Goal: Contribute content

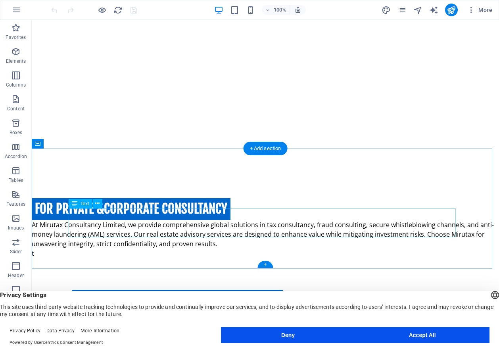
scroll to position [550, 0]
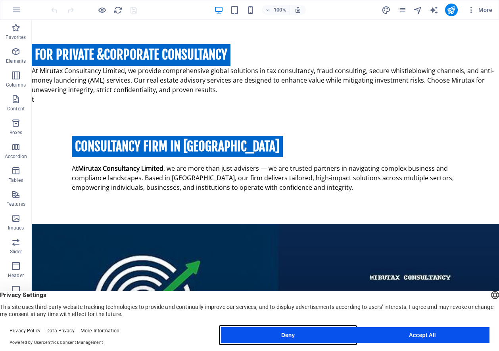
click at [284, 336] on button "Deny" at bounding box center [288, 335] width 134 height 16
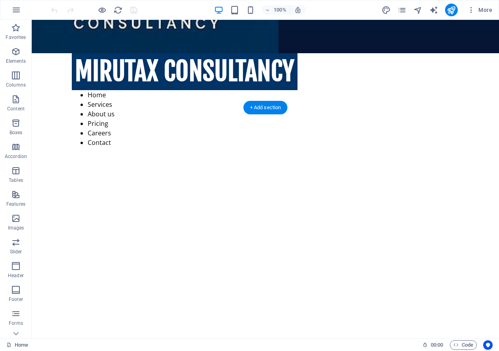
scroll to position [119, 0]
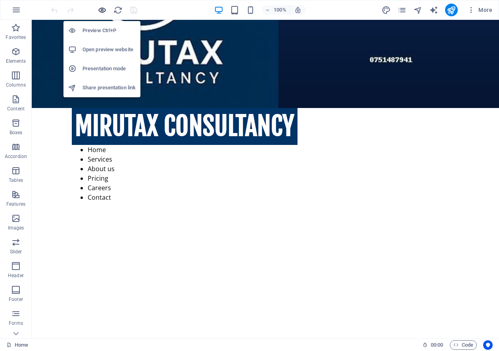
click at [104, 8] on icon "button" at bounding box center [102, 10] width 9 height 9
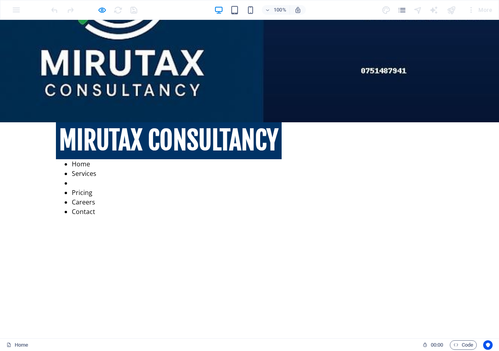
click at [99, 178] on link "About us" at bounding box center [85, 182] width 27 height 9
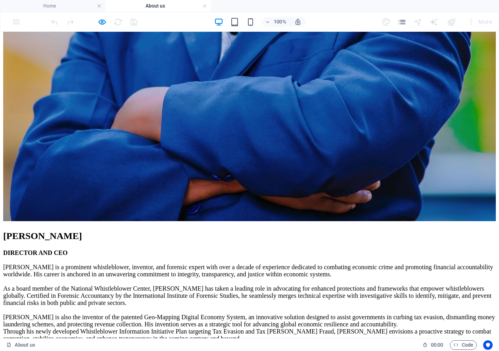
scroll to position [1323, 0]
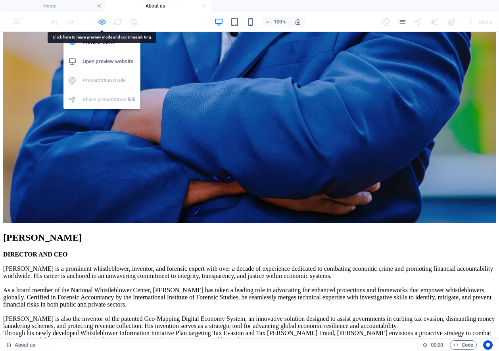
click at [101, 22] on icon "button" at bounding box center [102, 21] width 9 height 9
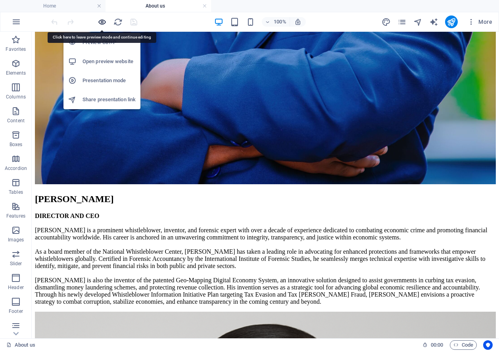
scroll to position [1309, 0]
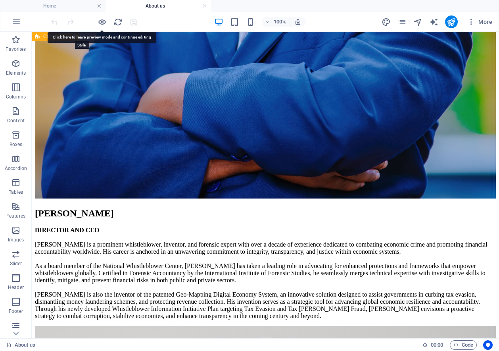
click at [75, 38] on icon at bounding box center [74, 37] width 4 height 8
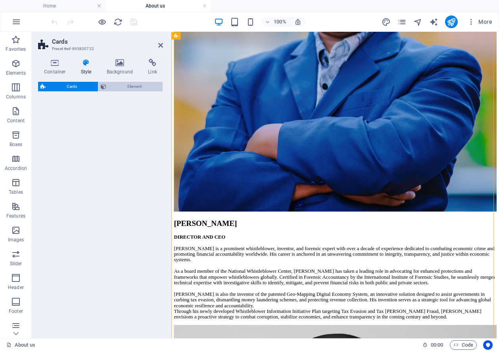
select select "rem"
select select "preset-image-boxes-v3-border"
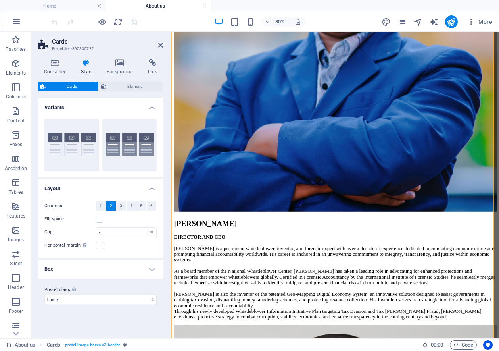
scroll to position [1356, 0]
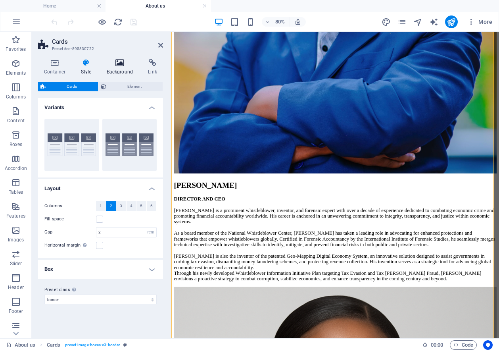
click at [120, 64] on icon at bounding box center [120, 63] width 38 height 8
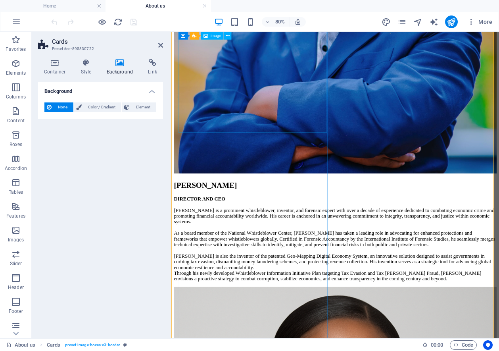
select select "%"
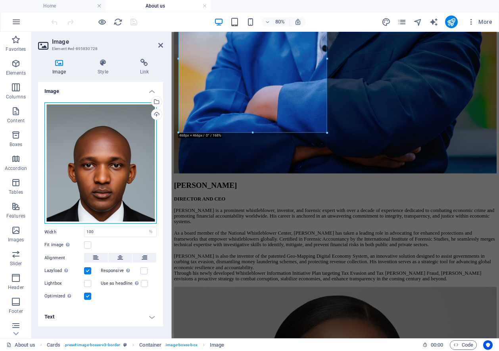
click at [100, 158] on div "Drag files here, click to choose files or select files from Files or our free s…" at bounding box center [100, 162] width 112 height 121
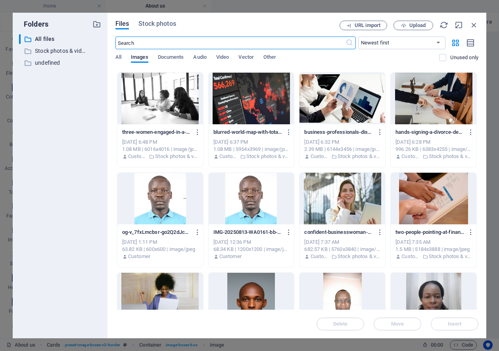
scroll to position [516, 0]
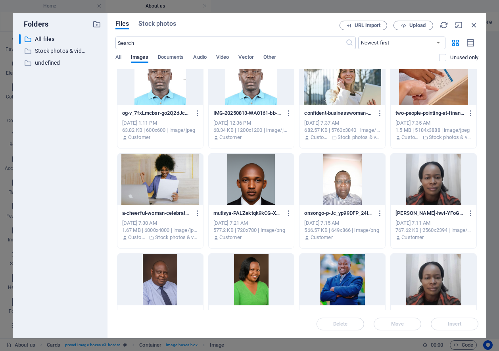
click at [426, 189] on div at bounding box center [434, 179] width 86 height 52
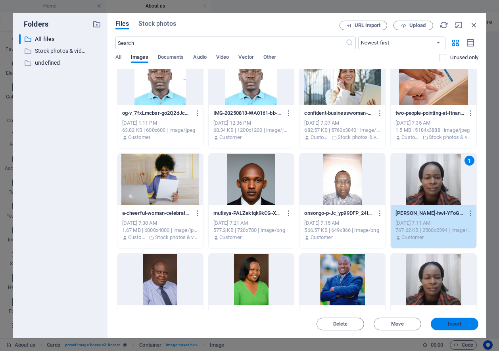
click at [443, 325] on span "Insert" at bounding box center [454, 323] width 41 height 5
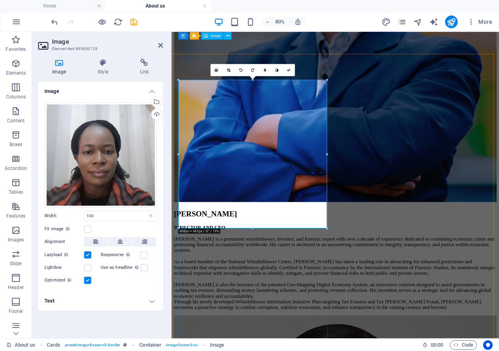
scroll to position [1237, 0]
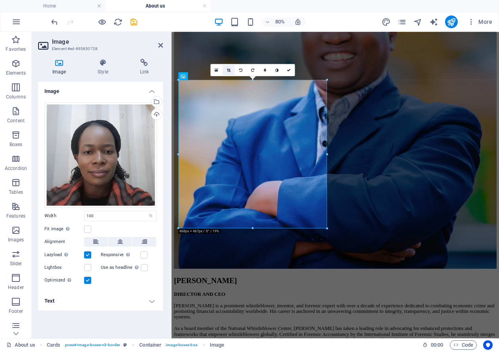
click at [228, 69] on icon at bounding box center [229, 70] width 4 height 4
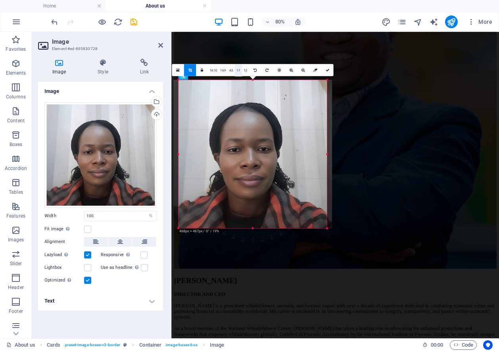
click at [238, 70] on link "1:1" at bounding box center [238, 70] width 7 height 12
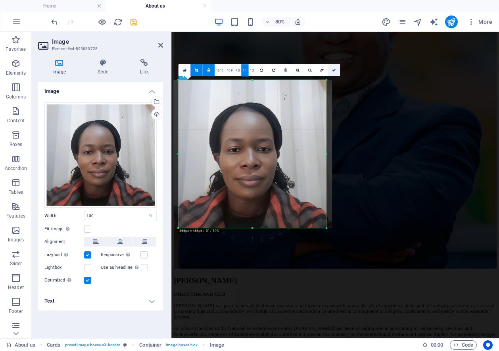
click at [333, 69] on icon at bounding box center [334, 70] width 4 height 4
type input "466"
select select "px"
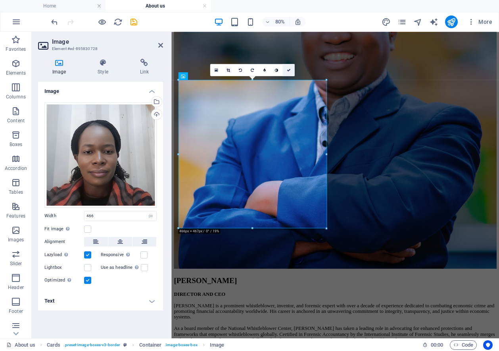
click at [288, 67] on link at bounding box center [288, 70] width 12 height 12
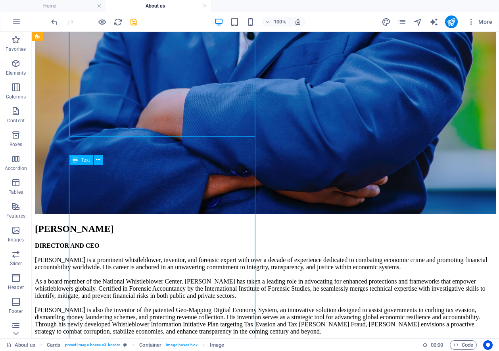
scroll to position [1348, 0]
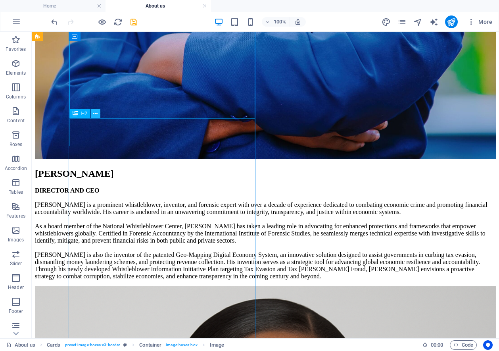
click at [95, 113] on icon at bounding box center [95, 113] width 4 height 8
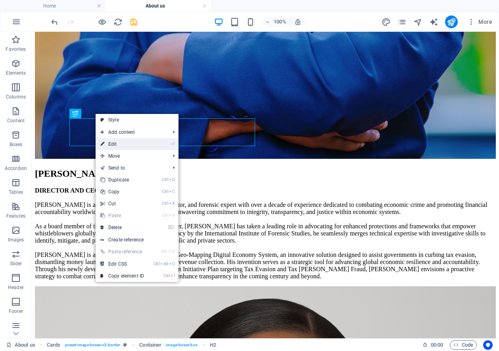
click at [120, 143] on link "⏎ Edit" at bounding box center [122, 144] width 53 height 12
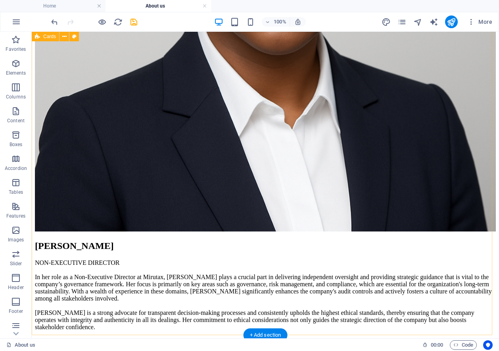
scroll to position [1943, 0]
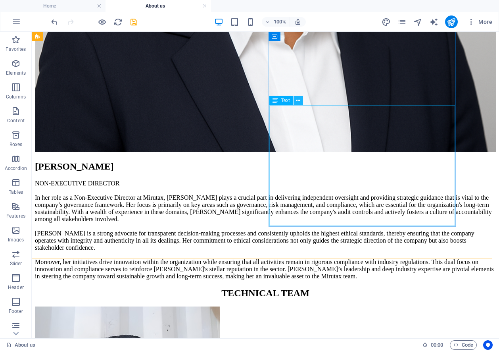
click at [297, 100] on icon at bounding box center [298, 100] width 4 height 8
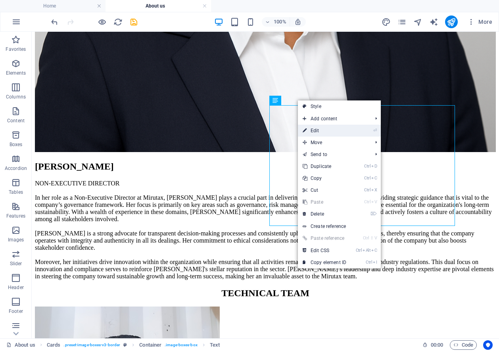
click at [320, 128] on link "⏎ Edit" at bounding box center [324, 131] width 53 height 12
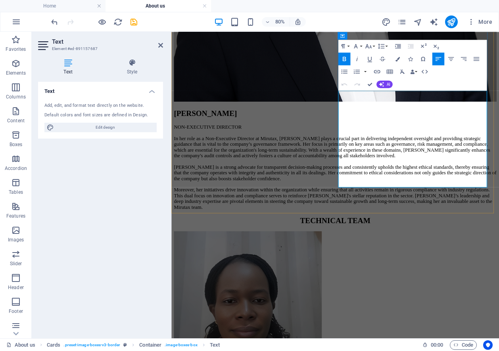
drag, startPoint x: 386, startPoint y: 110, endPoint x: 436, endPoint y: 190, distance: 94.4
copy p "PROJECT MANAGER [PERSON_NAME] serves as a Project Manager at Mirutax Consultanc…"
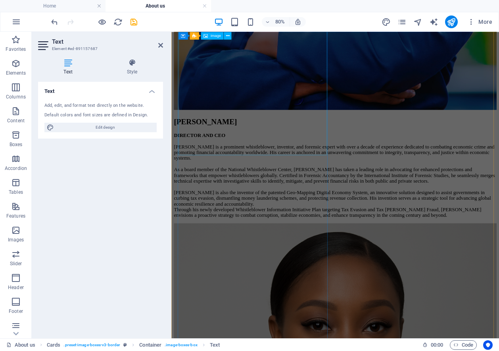
scroll to position [1317, 0]
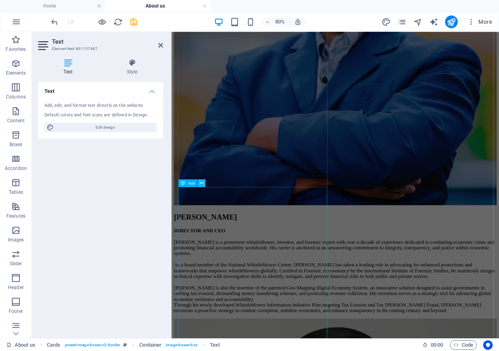
click at [201, 182] on icon at bounding box center [202, 183] width 4 height 7
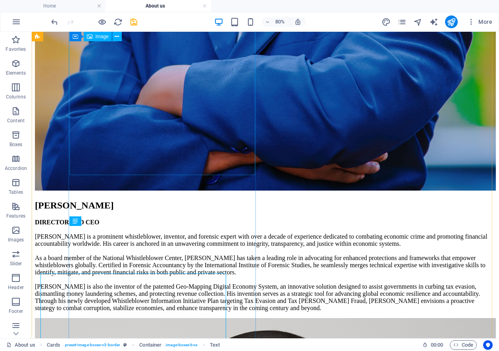
scroll to position [1269, 0]
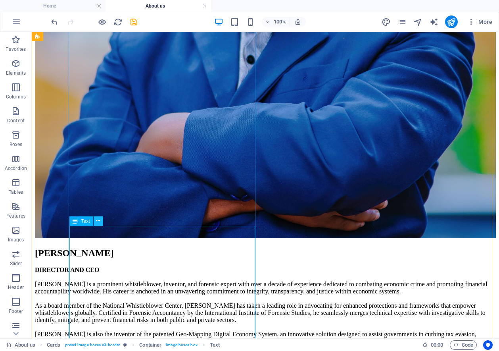
click at [97, 221] on icon at bounding box center [98, 221] width 4 height 8
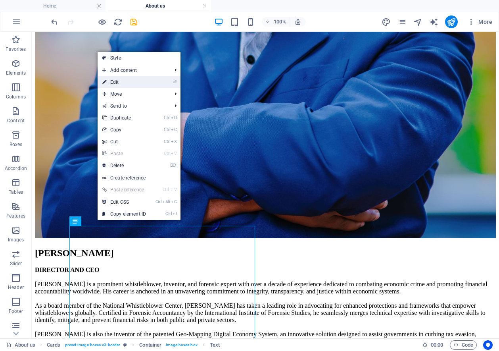
click at [120, 81] on link "⏎ Edit" at bounding box center [124, 82] width 53 height 12
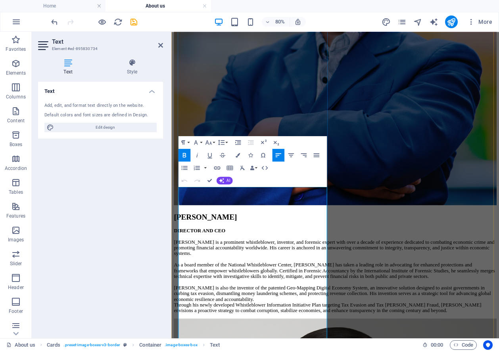
scroll to position [1436, 0]
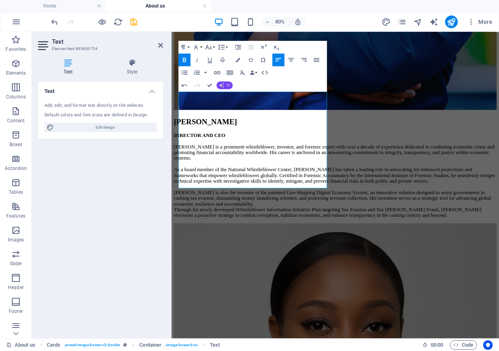
click at [223, 86] on icon "button" at bounding box center [221, 84] width 5 height 5
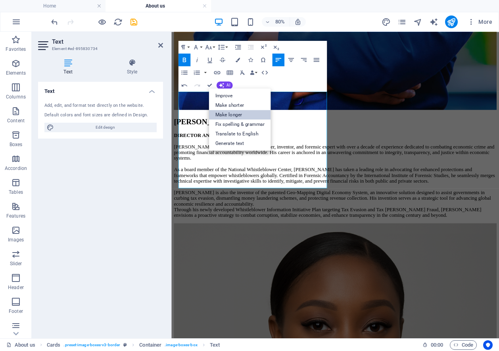
click at [234, 115] on link "Make longer" at bounding box center [240, 115] width 62 height 10
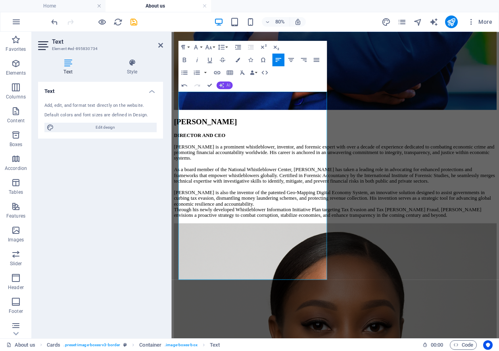
click at [226, 85] on button "AI" at bounding box center [225, 85] width 16 height 8
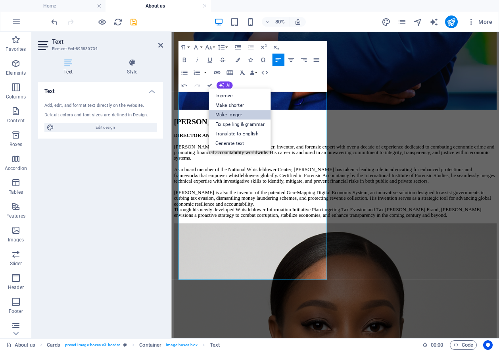
click at [235, 115] on link "Make longer" at bounding box center [240, 115] width 62 height 10
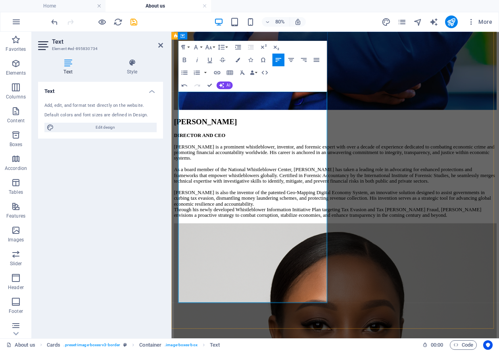
click at [244, 92] on div "Paragraph Format Normal Heading 1 Heading 2 Heading 3 Heading 4 Heading 5 Headi…" at bounding box center [252, 66] width 148 height 51
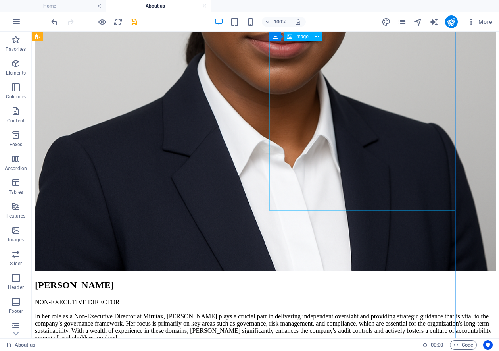
scroll to position [1706, 0]
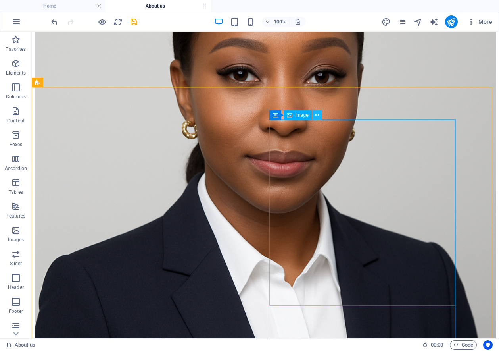
click at [316, 115] on icon at bounding box center [317, 115] width 4 height 8
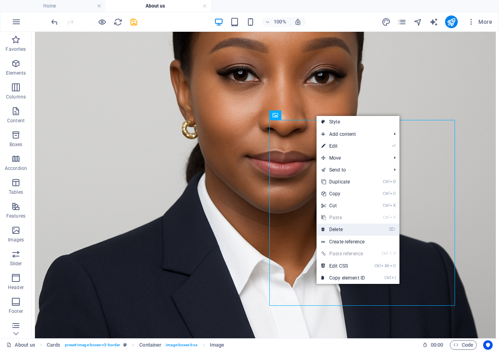
click at [340, 227] on link "⌦ Delete" at bounding box center [342, 229] width 53 height 12
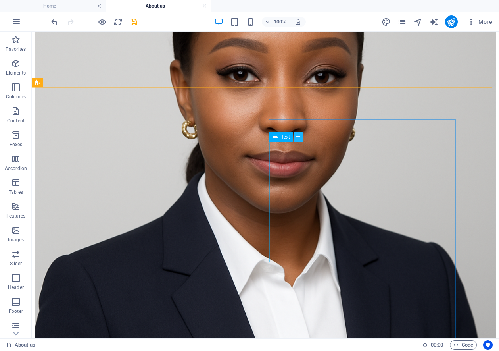
click at [296, 136] on icon at bounding box center [298, 136] width 4 height 8
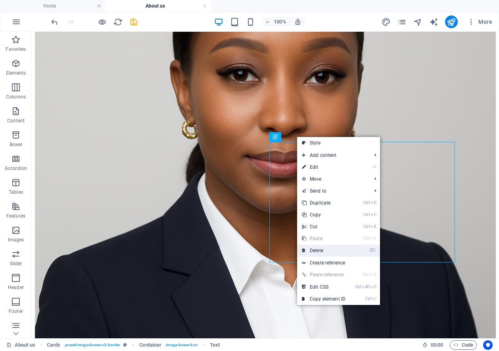
click at [326, 250] on link "⌦ Delete" at bounding box center [323, 250] width 53 height 12
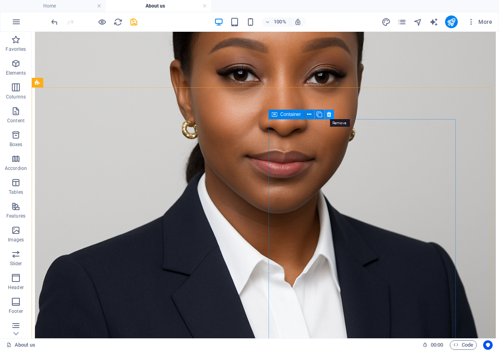
click at [328, 113] on icon at bounding box center [329, 114] width 4 height 8
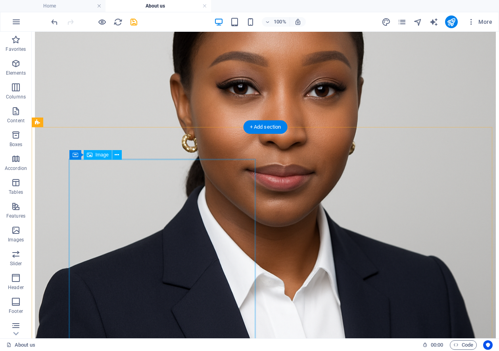
scroll to position [1666, 0]
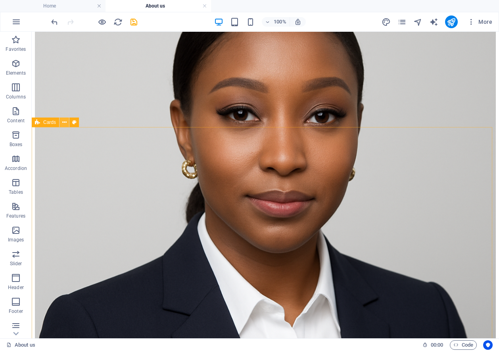
click at [64, 121] on icon at bounding box center [64, 122] width 4 height 8
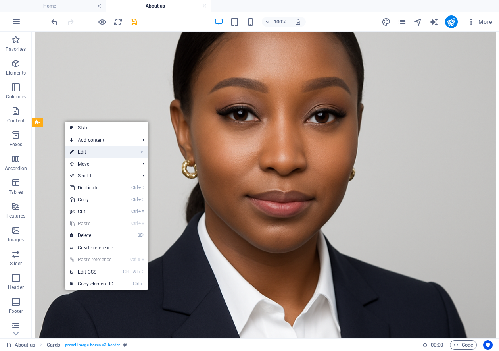
click at [88, 152] on link "⏎ Edit" at bounding box center [91, 152] width 53 height 12
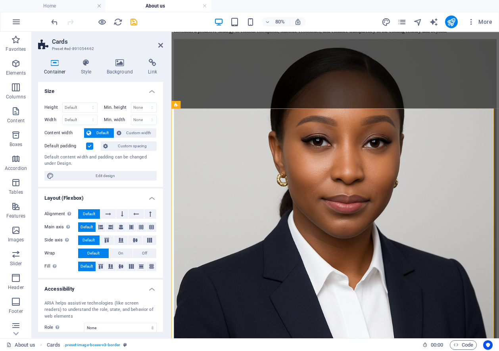
scroll to position [1713, 0]
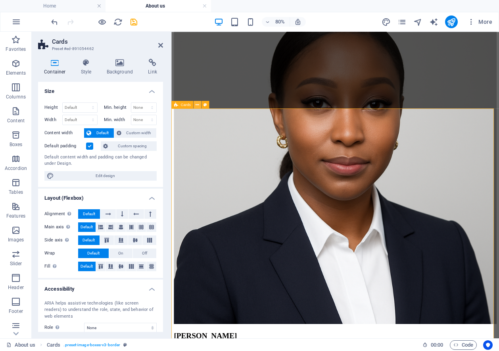
click at [198, 103] on icon at bounding box center [198, 104] width 4 height 7
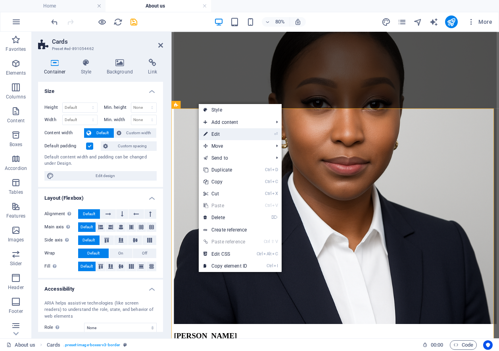
click at [219, 132] on link "⏎ Edit" at bounding box center [225, 134] width 53 height 12
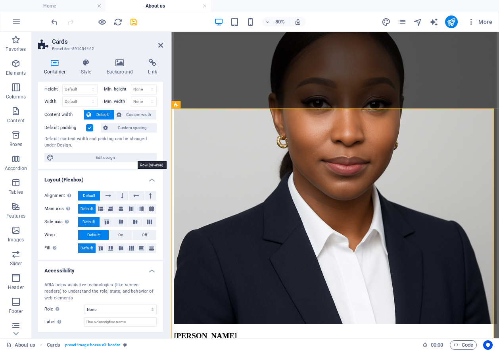
scroll to position [0, 0]
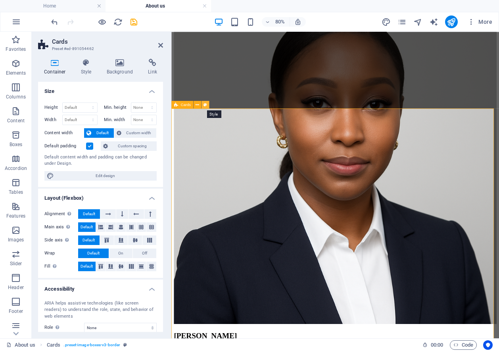
click at [206, 105] on icon at bounding box center [205, 104] width 4 height 7
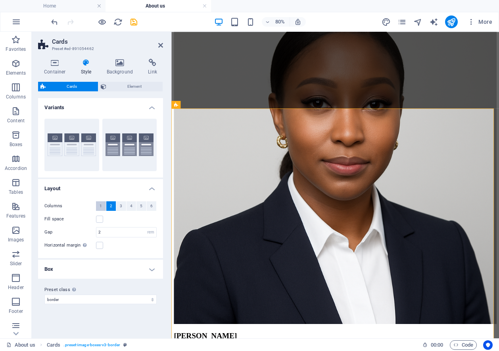
click at [101, 204] on span "1" at bounding box center [101, 206] width 2 height 10
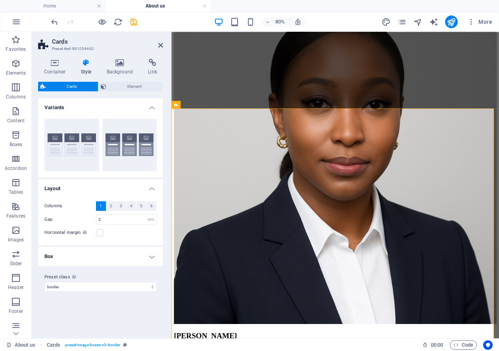
click at [101, 204] on span "1" at bounding box center [101, 206] width 2 height 10
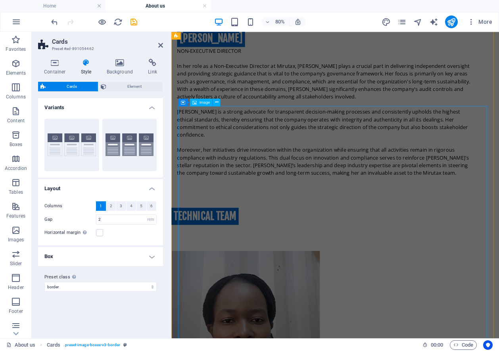
scroll to position [2110, 0]
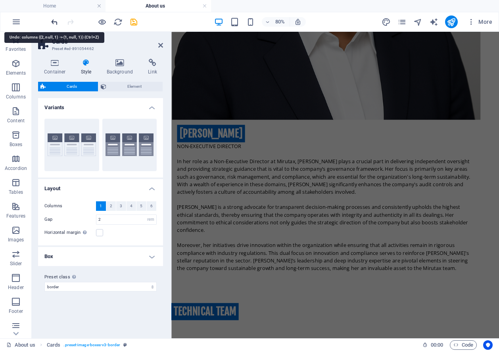
click at [55, 21] on icon "undo" at bounding box center [54, 21] width 9 height 9
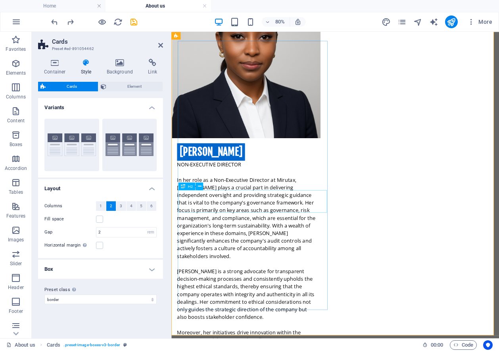
scroll to position [1830, 0]
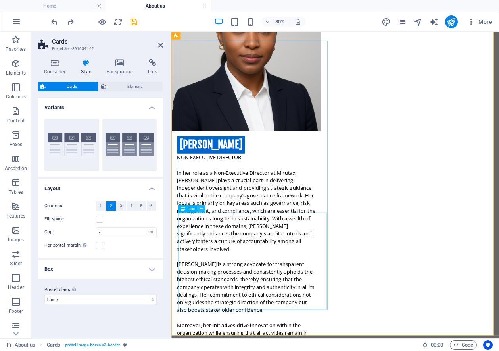
click at [200, 207] on icon at bounding box center [202, 208] width 4 height 7
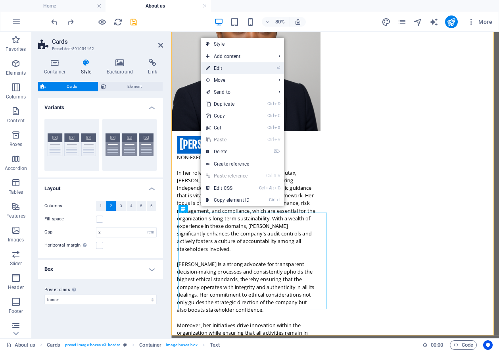
drag, startPoint x: 223, startPoint y: 67, endPoint x: 102, endPoint y: 92, distance: 123.0
click at [223, 67] on link "⏎ Edit" at bounding box center [227, 68] width 53 height 12
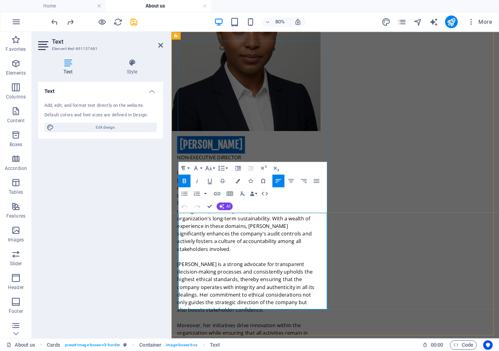
drag, startPoint x: 205, startPoint y: 264, endPoint x: 347, endPoint y: 373, distance: 178.5
copy p "OPERATIONS MANAGER [PERSON_NAME] is a results-driven operations leader at Mirut…"
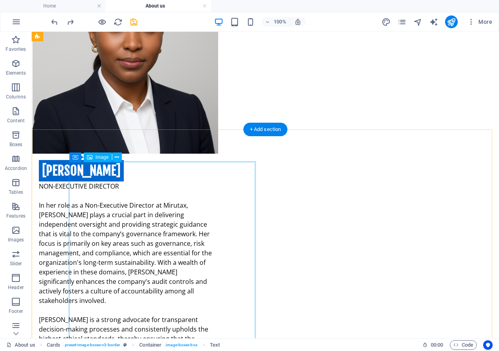
scroll to position [1663, 0]
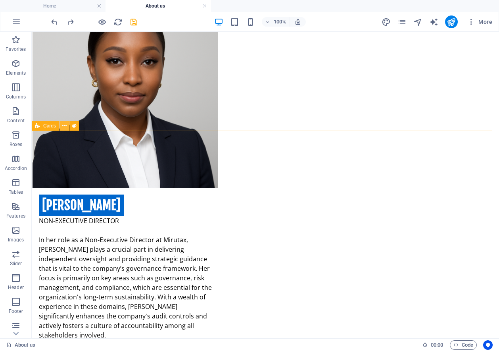
click at [63, 126] on icon at bounding box center [64, 126] width 4 height 8
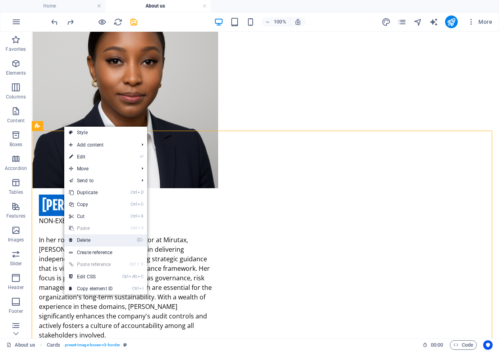
click at [88, 241] on link "⌦ Delete" at bounding box center [90, 240] width 53 height 12
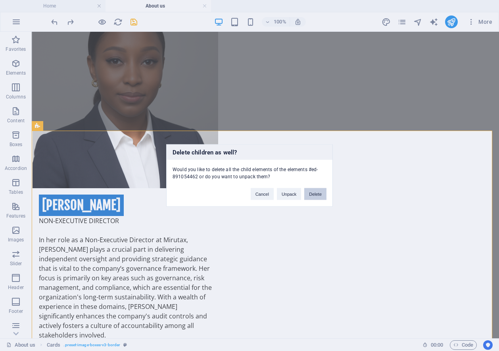
click at [316, 194] on button "Delete" at bounding box center [315, 194] width 22 height 12
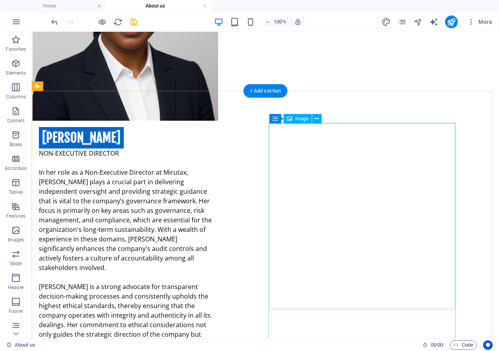
scroll to position [1702, 0]
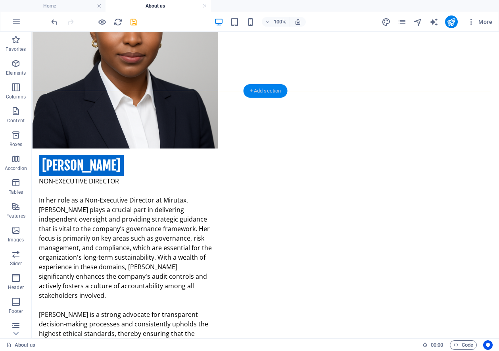
click at [251, 89] on div "+ Add section" at bounding box center [266, 90] width 44 height 13
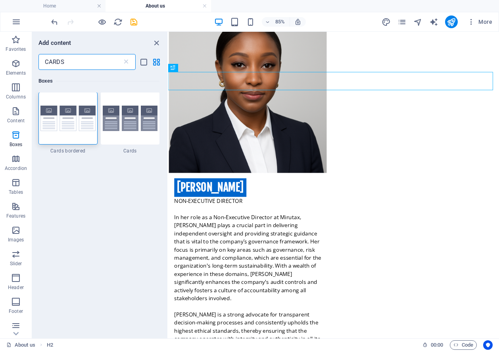
scroll to position [0, 0]
type input "CARDS"
click at [68, 129] on img at bounding box center [67, 119] width 55 height 26
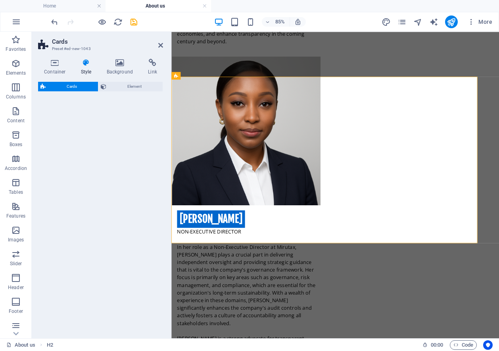
select select "rem"
select select "preset-image-boxes-v3-border"
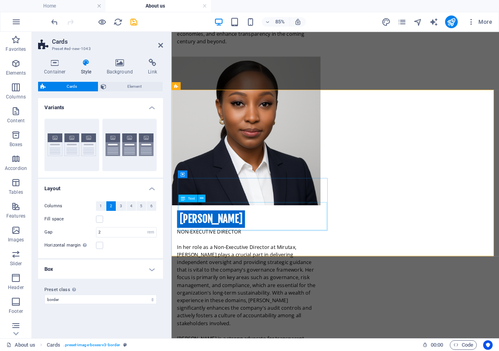
scroll to position [1630, 0]
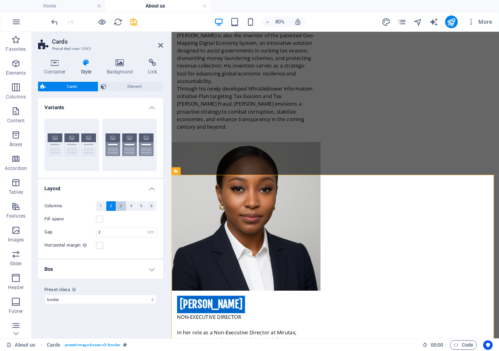
click at [120, 203] on span "3" at bounding box center [121, 206] width 2 height 10
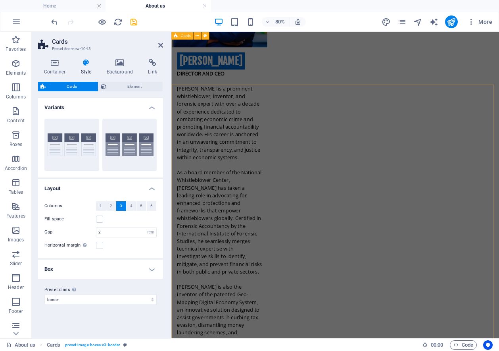
scroll to position [1313, 0]
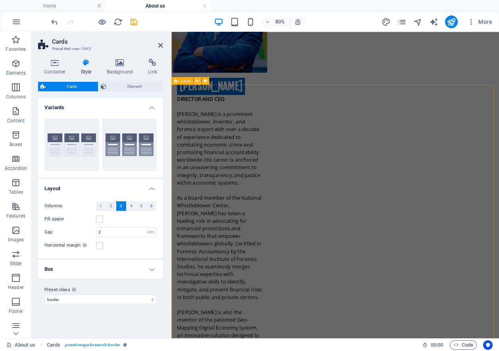
click at [197, 80] on icon at bounding box center [198, 80] width 4 height 7
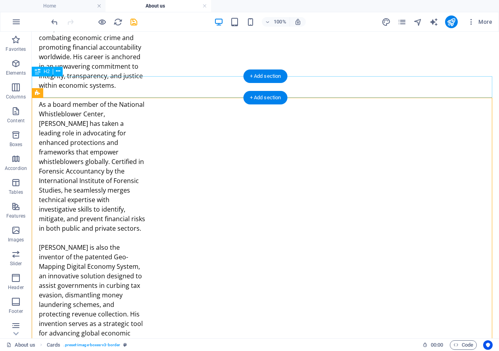
scroll to position [1266, 0]
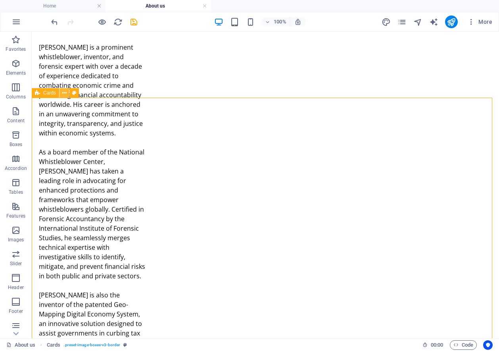
click at [64, 92] on icon at bounding box center [64, 93] width 4 height 8
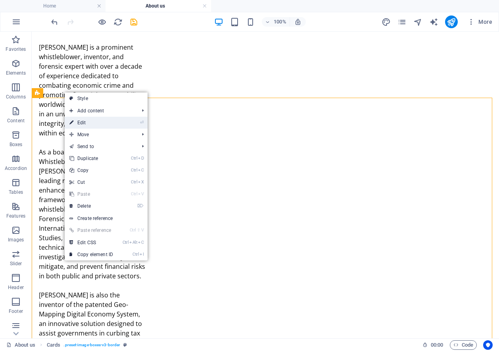
click at [89, 122] on link "⏎ Edit" at bounding box center [91, 123] width 53 height 12
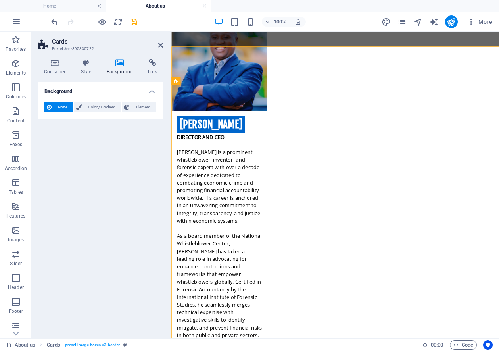
scroll to position [1313, 0]
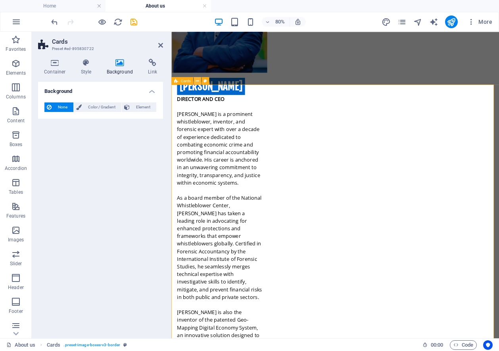
click at [198, 80] on icon at bounding box center [198, 80] width 4 height 7
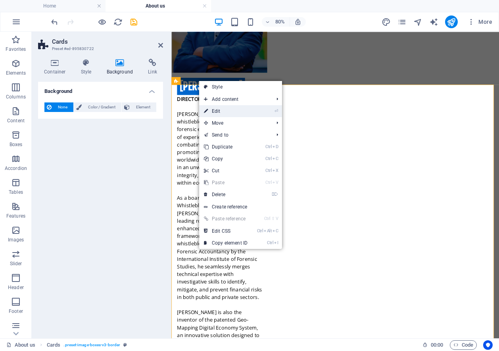
click at [221, 111] on link "⏎ Edit" at bounding box center [225, 111] width 53 height 12
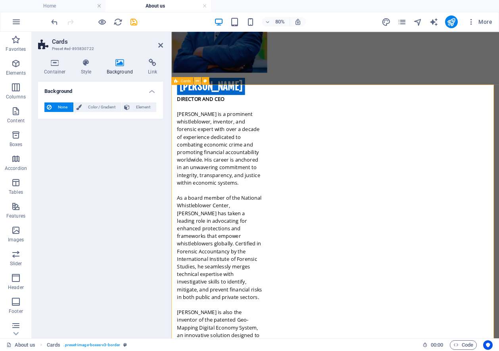
click at [196, 79] on icon at bounding box center [198, 80] width 4 height 7
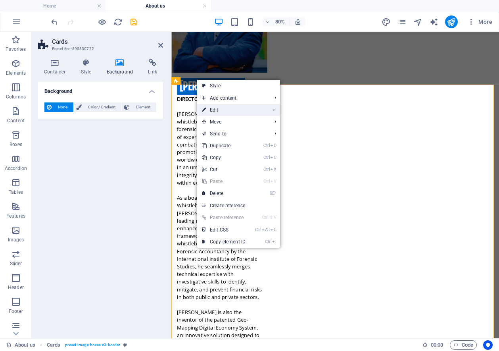
click at [219, 109] on link "⏎ Edit" at bounding box center [223, 110] width 53 height 12
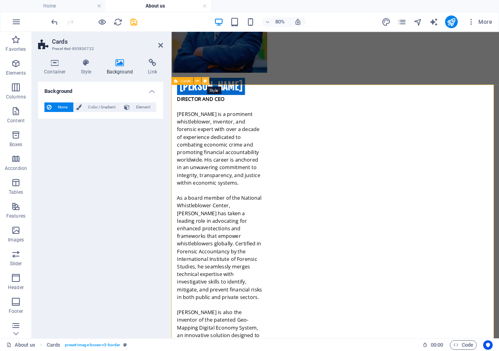
click at [205, 82] on icon at bounding box center [205, 80] width 4 height 7
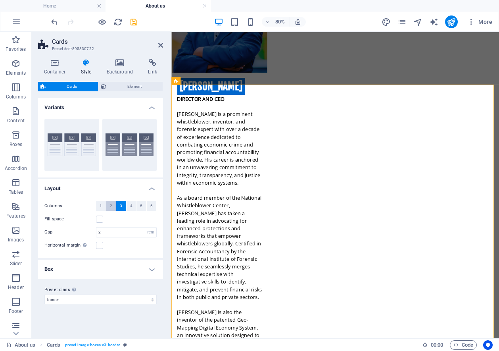
click at [111, 206] on span "2" at bounding box center [111, 206] width 2 height 10
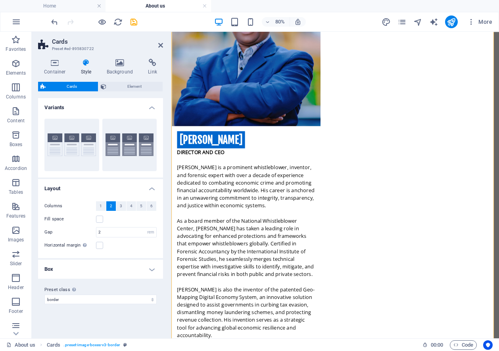
click at [111, 206] on span "2" at bounding box center [111, 206] width 2 height 10
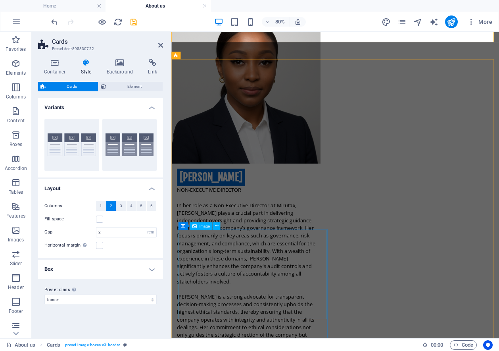
scroll to position [1749, 0]
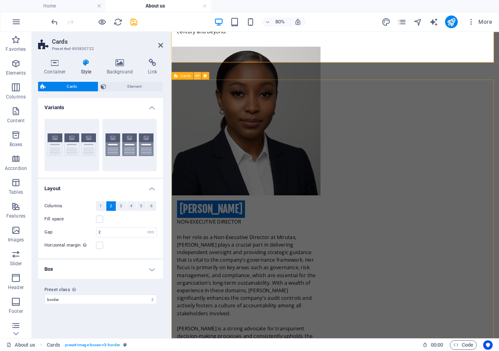
click at [198, 76] on icon at bounding box center [198, 75] width 4 height 7
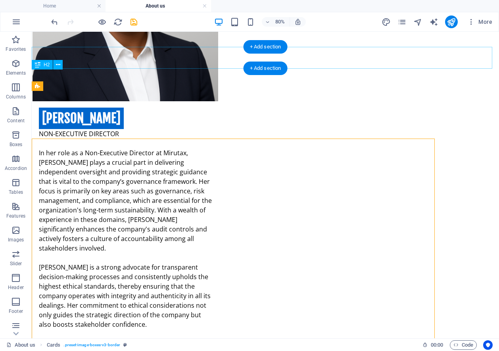
scroll to position [1702, 0]
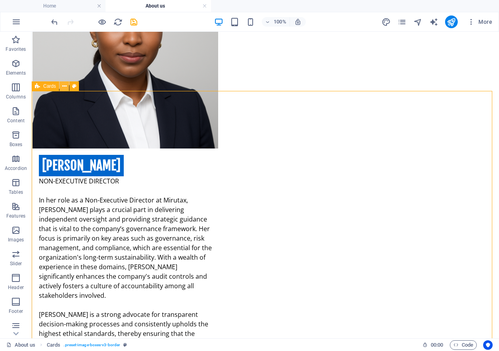
click at [61, 85] on button at bounding box center [64, 86] width 10 height 10
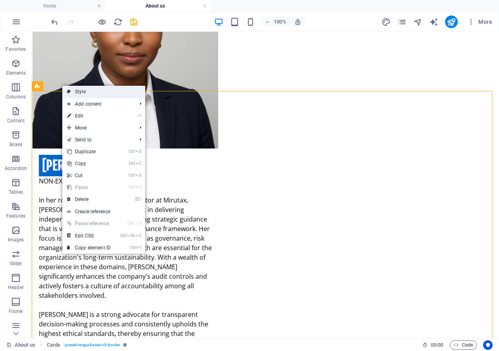
click at [88, 91] on link "Style" at bounding box center [103, 92] width 83 height 12
select select "rem"
select select "preset-image-boxes-v3-border"
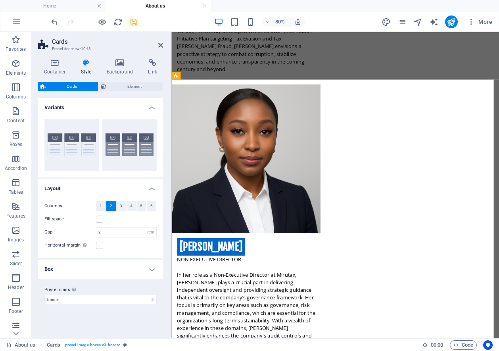
scroll to position [1749, 0]
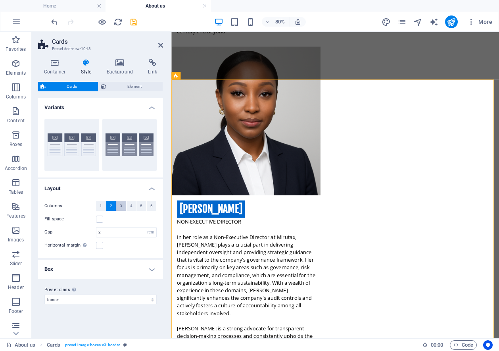
click at [119, 205] on button "3" at bounding box center [121, 206] width 10 height 10
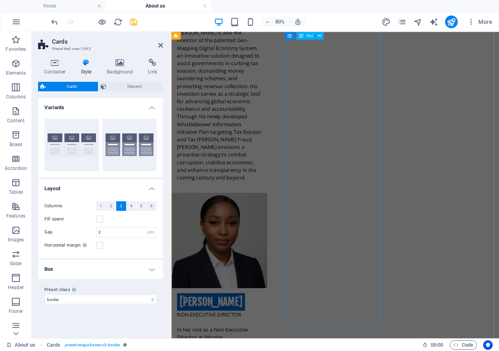
scroll to position [1591, 0]
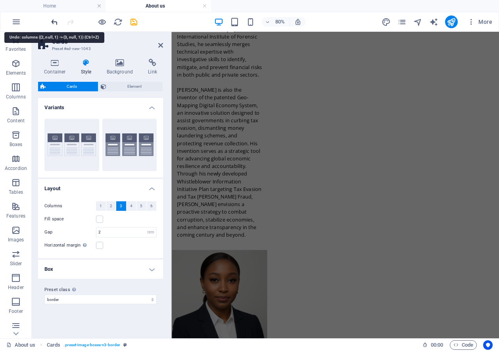
click at [55, 22] on icon "undo" at bounding box center [54, 21] width 9 height 9
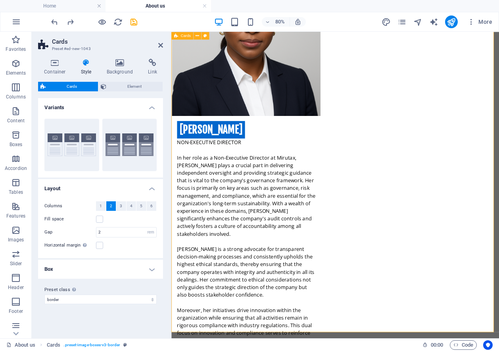
scroll to position [1729, 0]
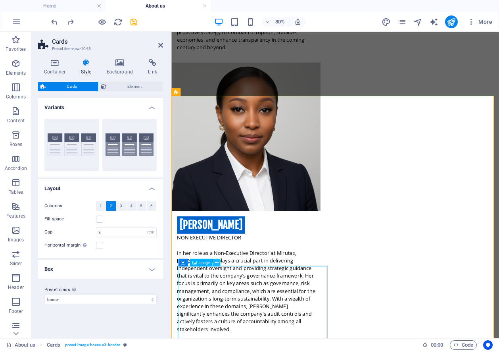
click at [216, 262] on icon at bounding box center [217, 262] width 4 height 7
click at [109, 204] on button "2" at bounding box center [111, 206] width 10 height 10
click at [197, 90] on icon at bounding box center [198, 91] width 4 height 7
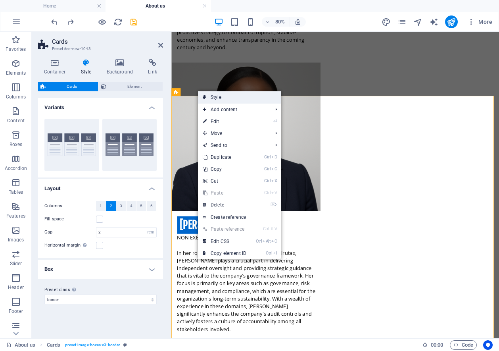
click at [219, 96] on link "Style" at bounding box center [239, 97] width 83 height 12
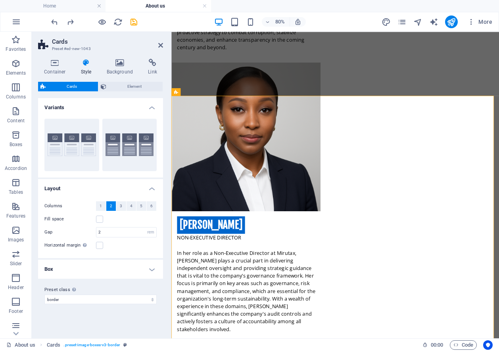
click at [112, 202] on span "2" at bounding box center [111, 206] width 2 height 10
click at [216, 261] on icon at bounding box center [217, 262] width 4 height 7
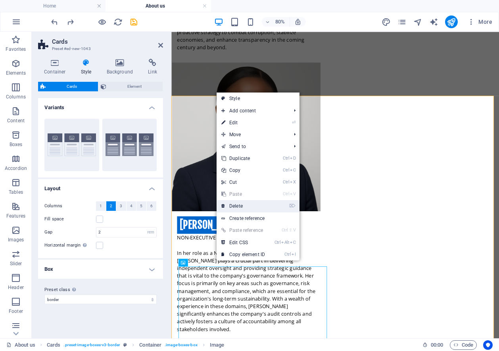
click at [247, 204] on link "⌦ Delete" at bounding box center [243, 206] width 53 height 12
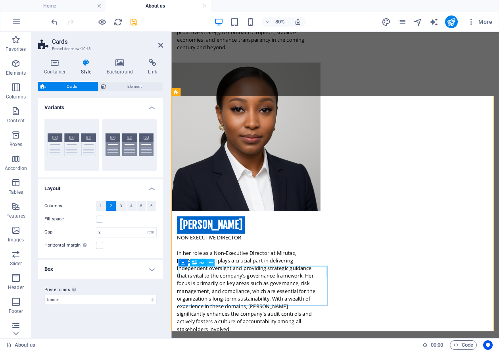
click at [210, 262] on icon at bounding box center [211, 262] width 4 height 7
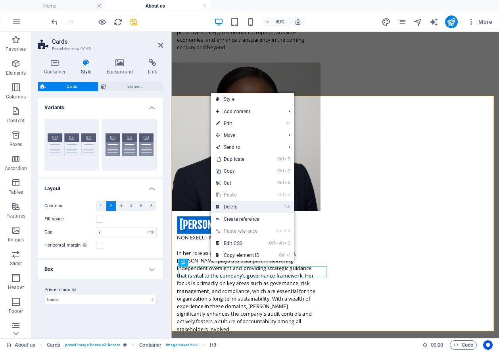
click at [235, 206] on link "⌦ Delete" at bounding box center [237, 207] width 53 height 12
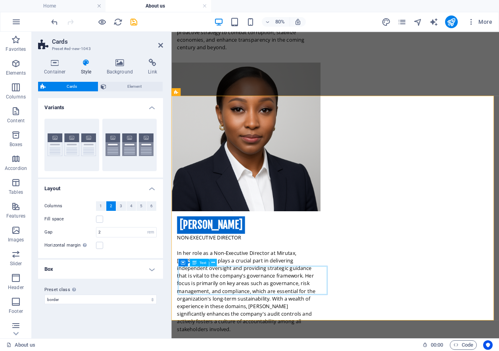
click at [213, 261] on icon at bounding box center [213, 262] width 4 height 7
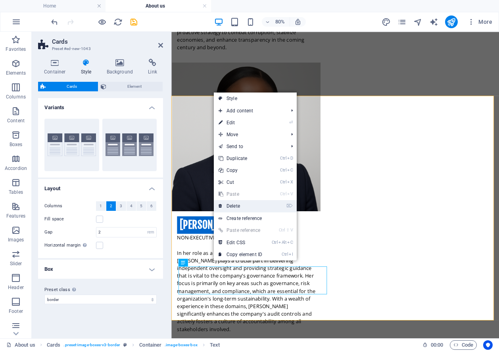
click at [248, 205] on link "⌦ Delete" at bounding box center [240, 206] width 53 height 12
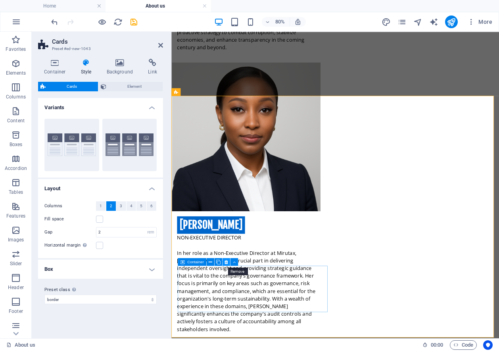
click at [226, 261] on icon at bounding box center [226, 261] width 4 height 7
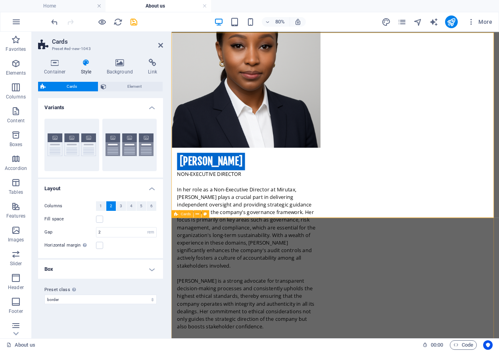
scroll to position [1690, 0]
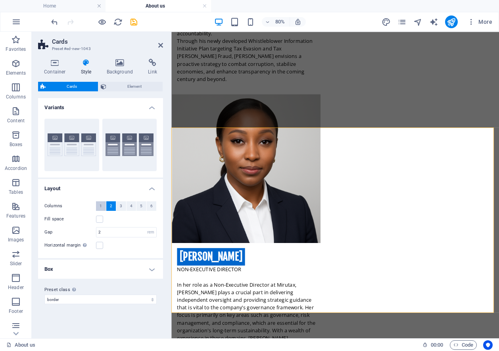
click at [101, 204] on span "1" at bounding box center [101, 206] width 2 height 10
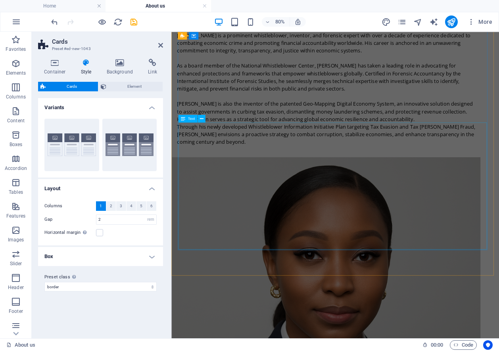
scroll to position [1571, 0]
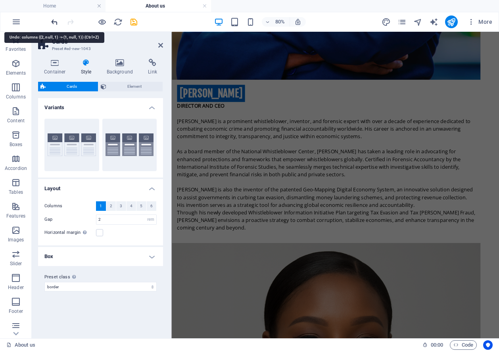
click at [56, 23] on icon "undo" at bounding box center [54, 21] width 9 height 9
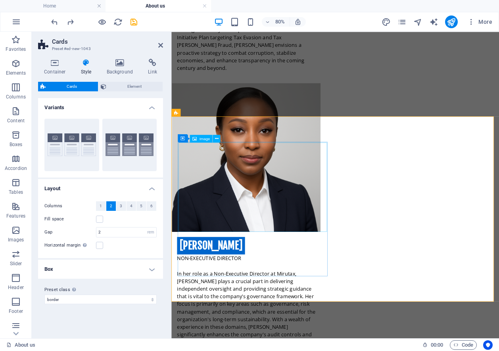
scroll to position [1702, 0]
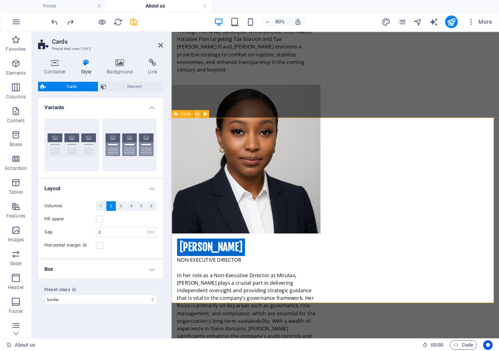
click at [197, 113] on icon at bounding box center [198, 113] width 4 height 7
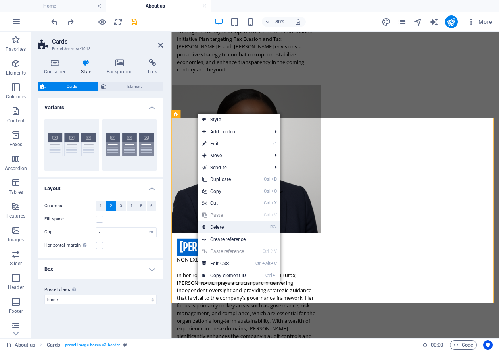
click at [222, 225] on link "⌦ Delete" at bounding box center [224, 227] width 53 height 12
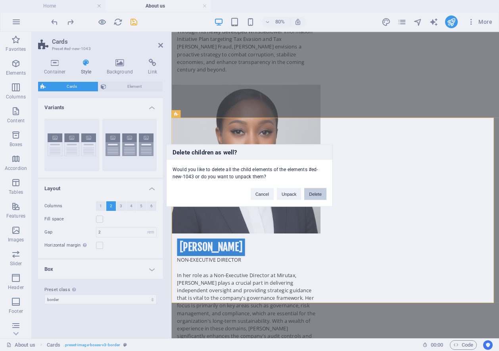
click at [312, 193] on button "Delete" at bounding box center [315, 194] width 22 height 12
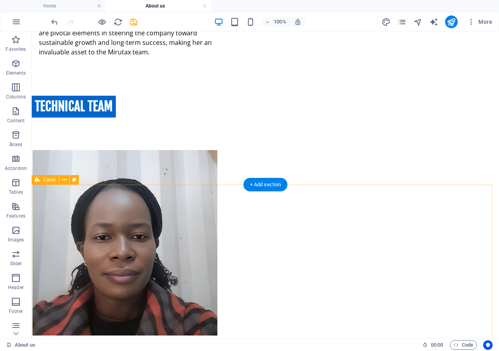
scroll to position [2051, 0]
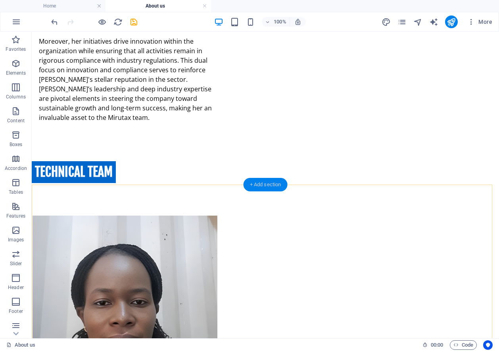
click at [249, 184] on div "+ Add section" at bounding box center [266, 184] width 44 height 13
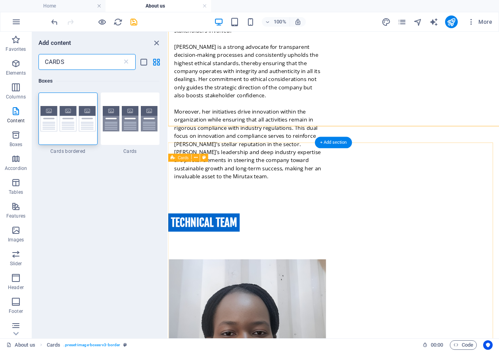
scroll to position [2093, 0]
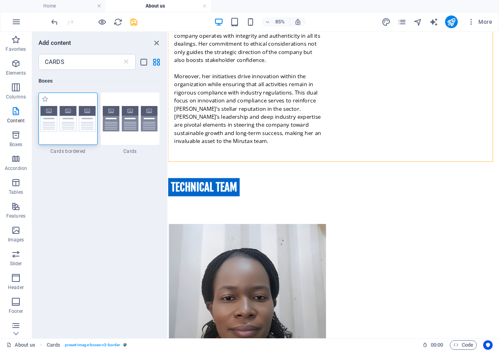
click at [53, 125] on img at bounding box center [67, 119] width 55 height 26
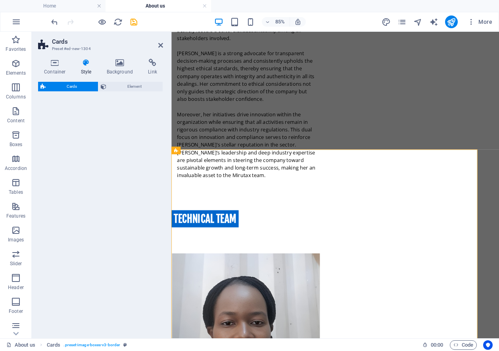
select select "rem"
select select "preset-image-boxes-v3-border"
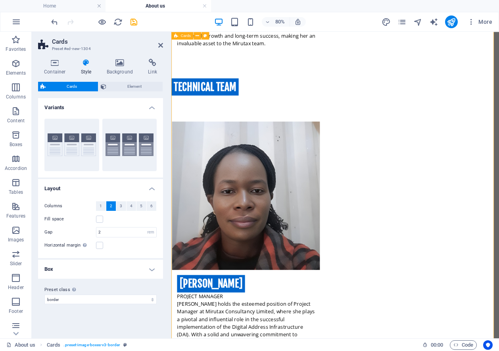
scroll to position [2376, 0]
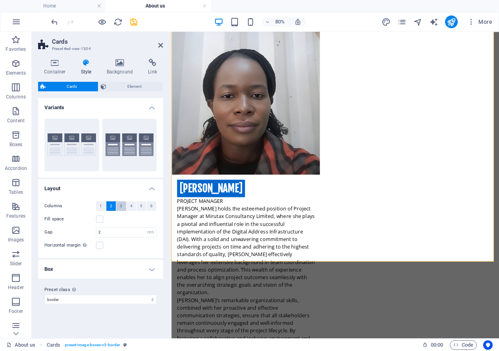
click at [119, 206] on button "3" at bounding box center [121, 206] width 10 height 10
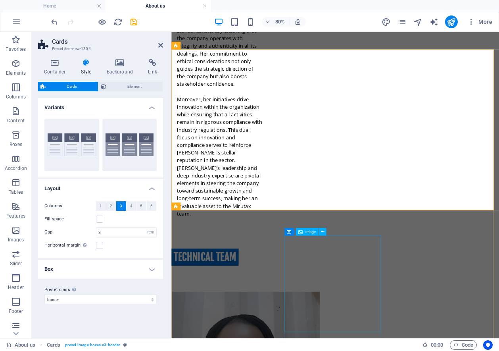
scroll to position [2416, 0]
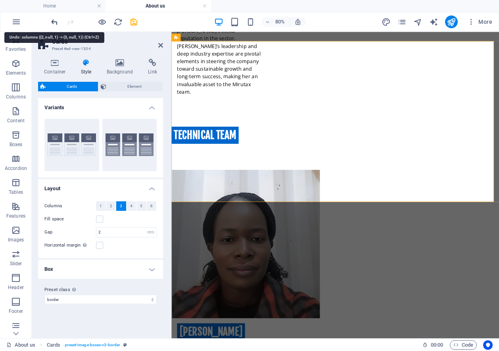
click at [52, 22] on icon "undo" at bounding box center [54, 21] width 9 height 9
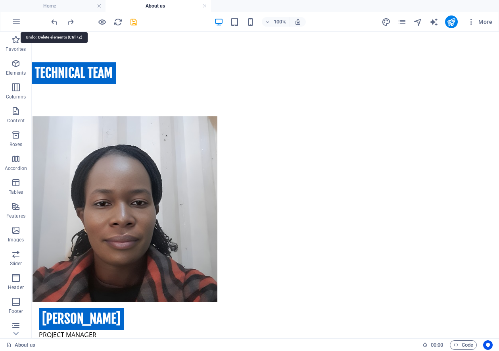
scroll to position [2159, 0]
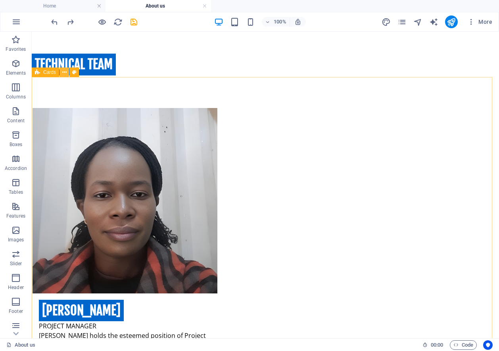
click at [64, 71] on icon at bounding box center [64, 72] width 4 height 8
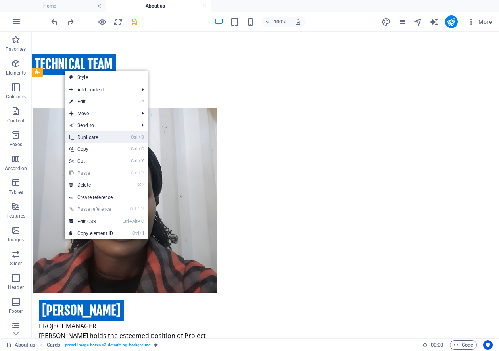
click at [86, 137] on link "Ctrl D Duplicate" at bounding box center [91, 137] width 53 height 12
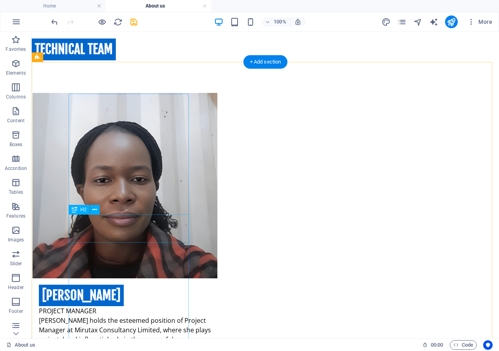
scroll to position [2200, 0]
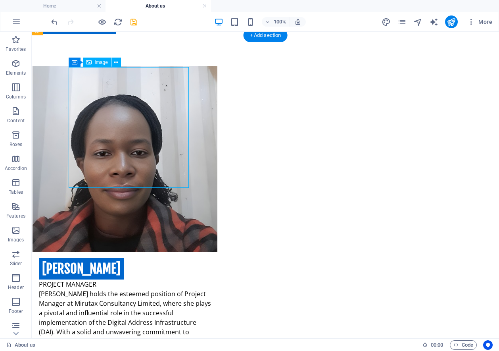
select select "%"
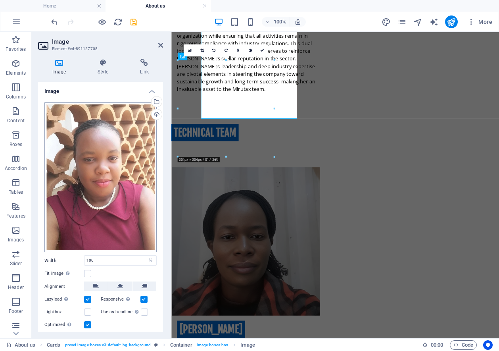
scroll to position [2248, 0]
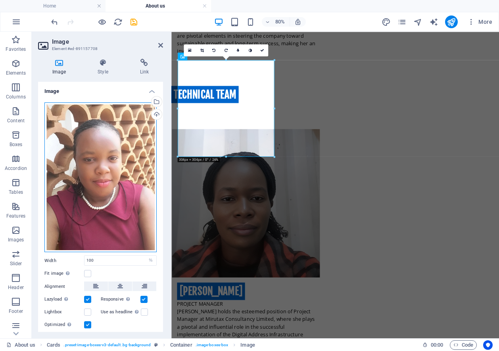
click at [108, 167] on div "Drag files here, click to choose files or select files from Files or our free s…" at bounding box center [100, 177] width 112 height 150
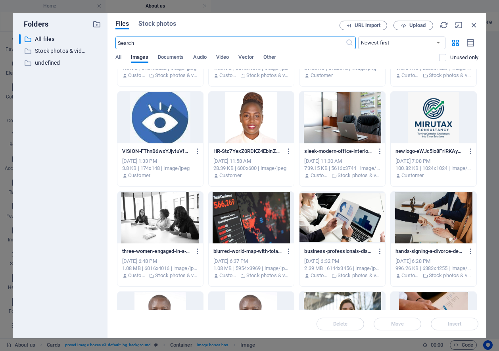
scroll to position [436, 0]
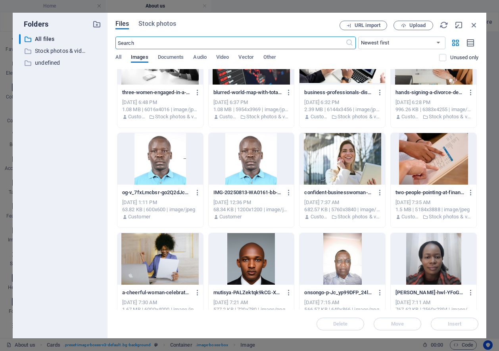
click at [178, 173] on div at bounding box center [160, 159] width 86 height 52
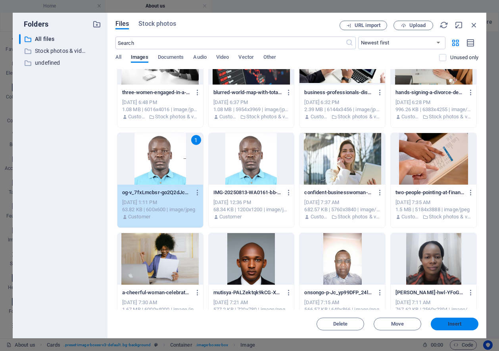
click at [445, 319] on button "Insert" at bounding box center [455, 323] width 48 height 13
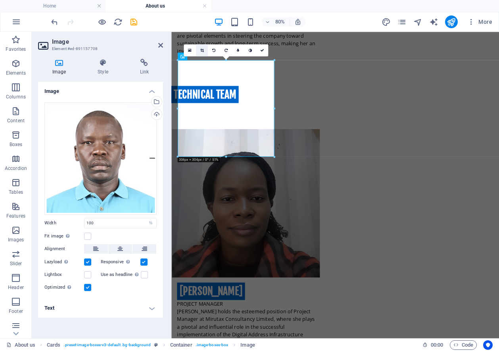
click at [200, 50] on icon at bounding box center [202, 50] width 4 height 4
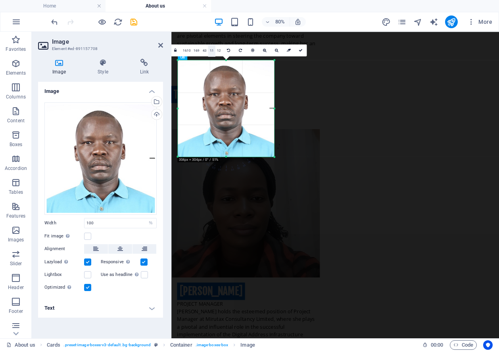
click at [211, 50] on link "1:1" at bounding box center [211, 50] width 7 height 12
click at [334, 48] on icon at bounding box center [333, 50] width 4 height 4
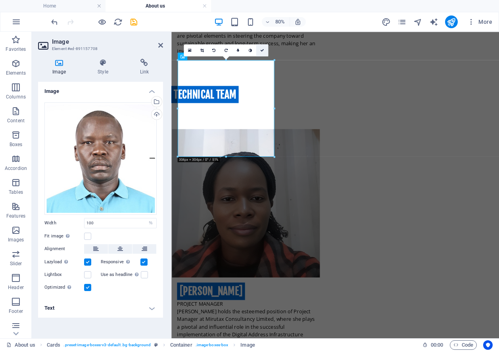
click at [261, 50] on icon at bounding box center [262, 50] width 4 height 4
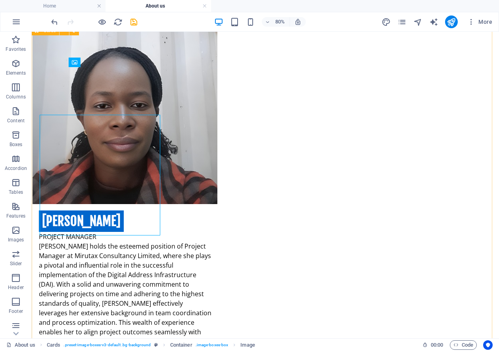
scroll to position [2200, 0]
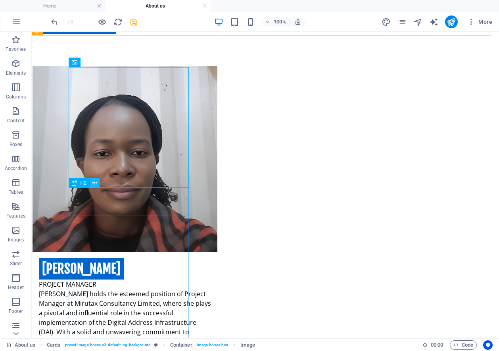
click at [93, 182] on icon at bounding box center [94, 183] width 4 height 8
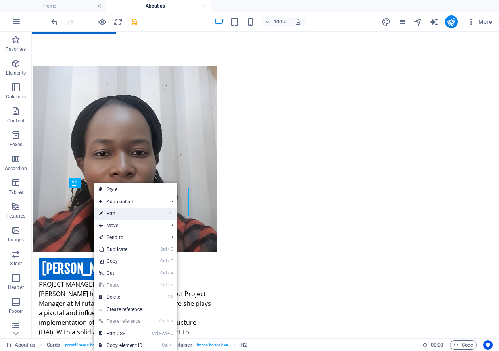
click at [112, 210] on link "⏎ Edit" at bounding box center [120, 213] width 53 height 12
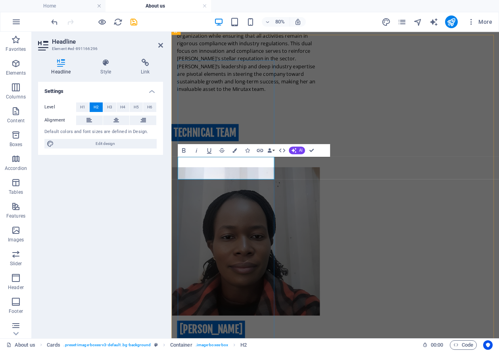
scroll to position [2248, 0]
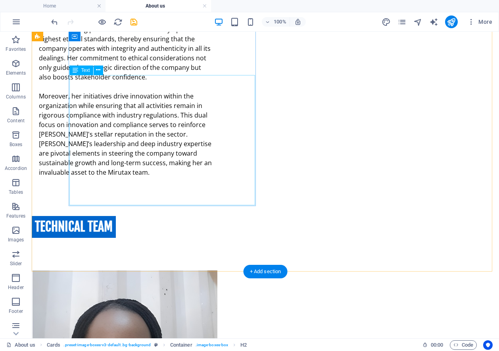
scroll to position [1923, 0]
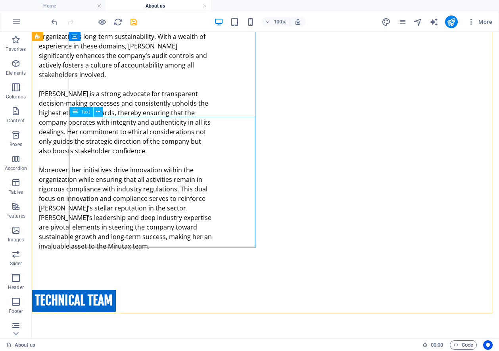
click at [97, 111] on icon at bounding box center [98, 111] width 4 height 8
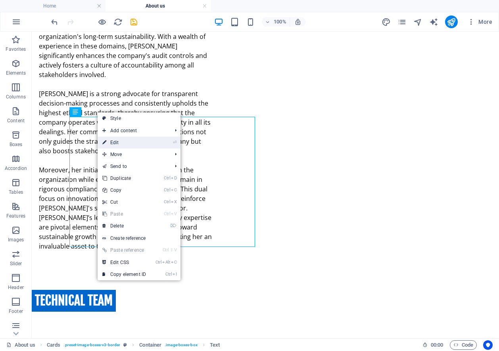
click at [123, 142] on link "⏎ Edit" at bounding box center [124, 142] width 53 height 12
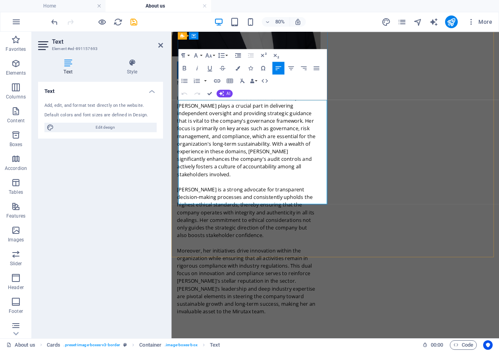
scroll to position [1970, 0]
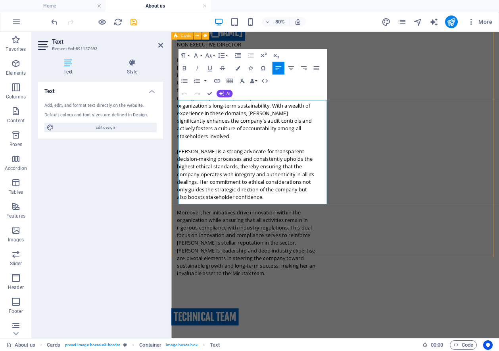
drag, startPoint x: 187, startPoint y: 122, endPoint x: 342, endPoint y: 254, distance: 203.4
copy p "PROJECT COORDINATOR [PERSON_NAME] is the approachable Coordinator at Mirutax Co…"
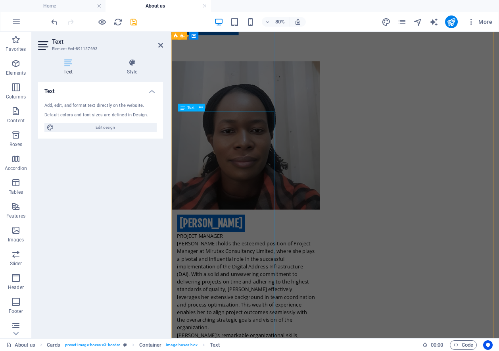
scroll to position [2327, 0]
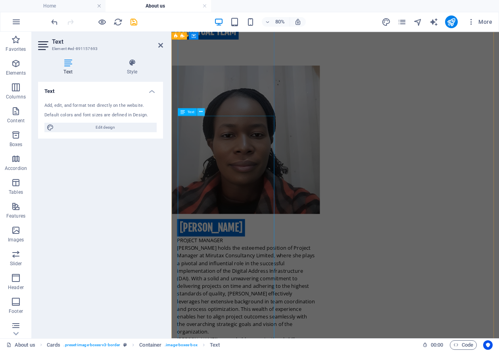
click at [200, 111] on icon at bounding box center [201, 111] width 4 height 7
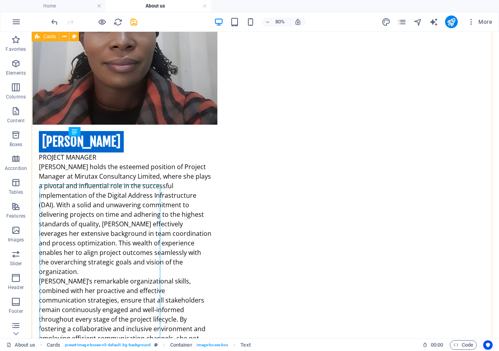
scroll to position [2280, 0]
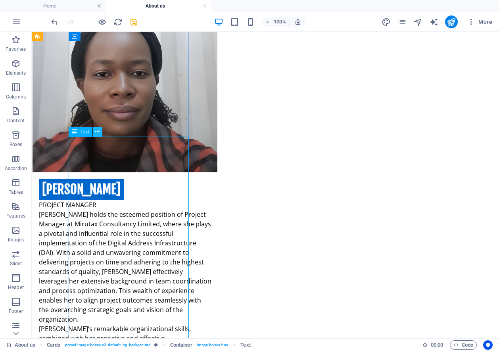
click at [96, 130] on icon at bounding box center [97, 131] width 4 height 8
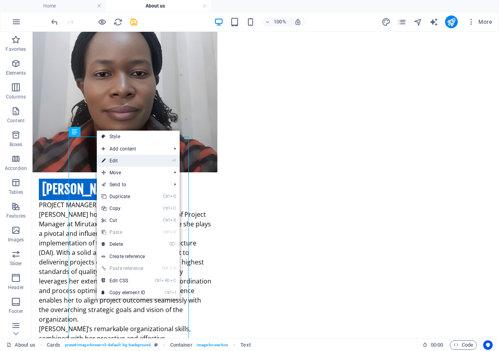
click at [119, 159] on link "⏎ Edit" at bounding box center [123, 161] width 53 height 12
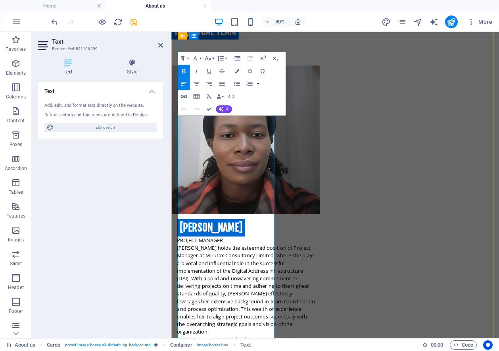
scroll to position [2407, 0]
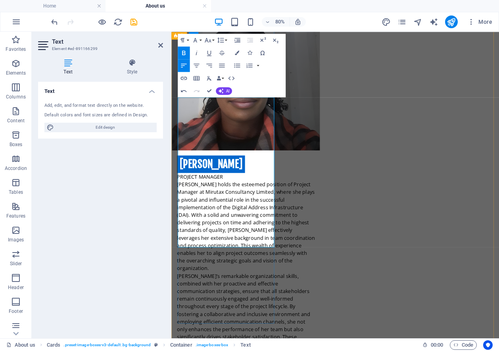
scroll to position [2288, 0]
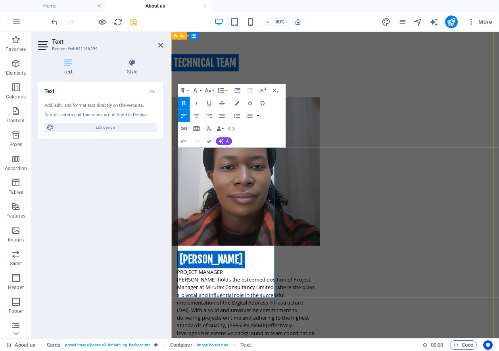
drag, startPoint x: 190, startPoint y: 179, endPoint x: 270, endPoint y: 182, distance: 80.2
drag, startPoint x: 190, startPoint y: 178, endPoint x: 270, endPoint y: 178, distance: 80.1
click at [182, 102] on icon "button" at bounding box center [184, 102] width 4 height 4
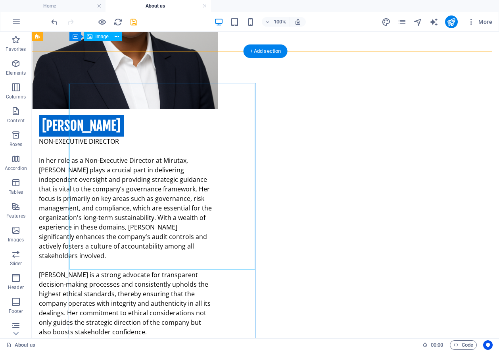
scroll to position [1724, 0]
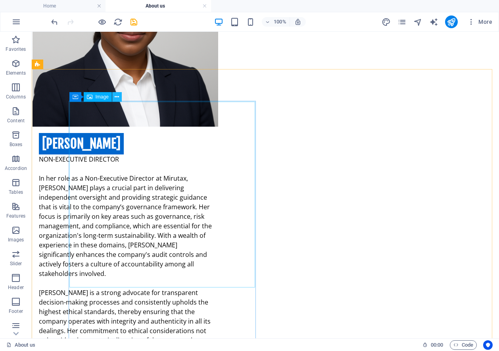
click at [117, 95] on icon at bounding box center [117, 97] width 4 height 8
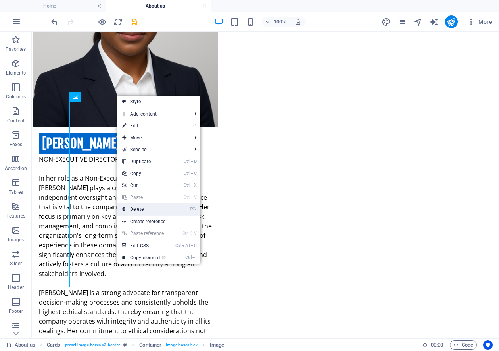
click at [141, 209] on link "⌦ Delete" at bounding box center [143, 209] width 53 height 12
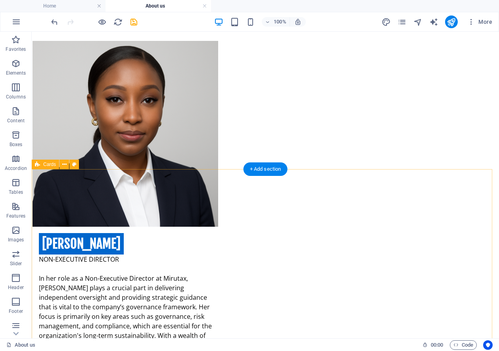
scroll to position [1684, 0]
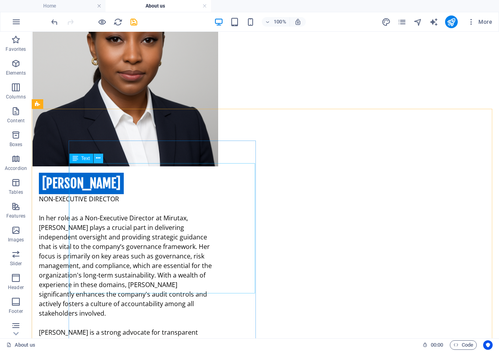
click at [97, 156] on icon at bounding box center [98, 158] width 4 height 8
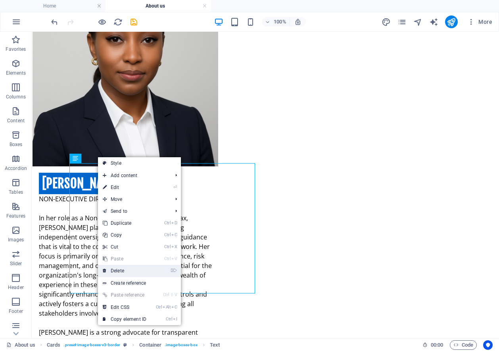
click at [118, 269] on link "⌦ Delete" at bounding box center [124, 271] width 53 height 12
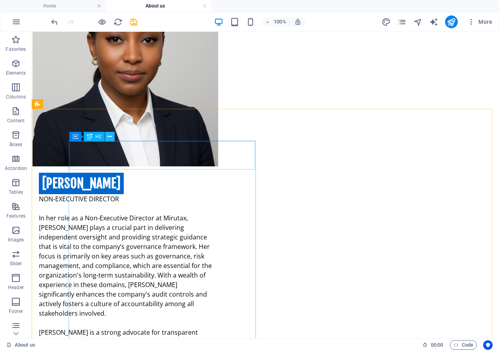
click at [108, 135] on icon at bounding box center [109, 136] width 4 height 8
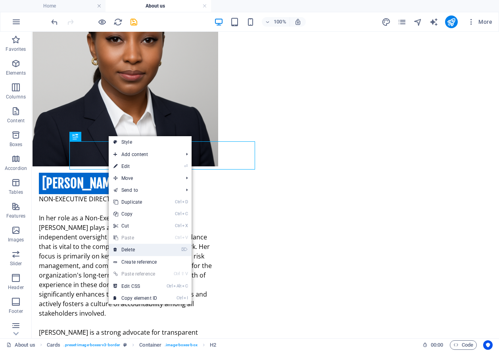
click at [130, 247] on link "⌦ Delete" at bounding box center [135, 250] width 53 height 12
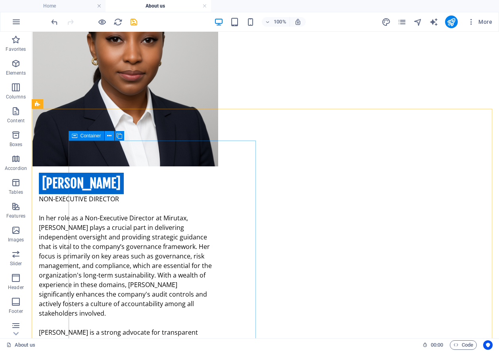
click at [109, 135] on icon at bounding box center [109, 136] width 4 height 8
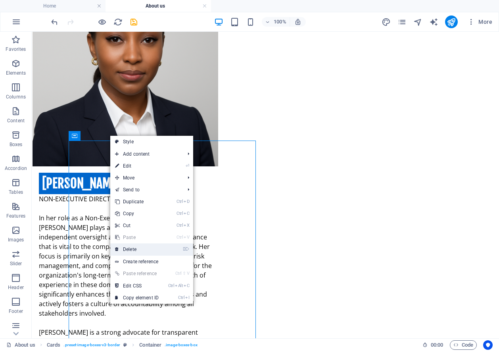
click at [132, 249] on link "⌦ Delete" at bounding box center [136, 249] width 53 height 12
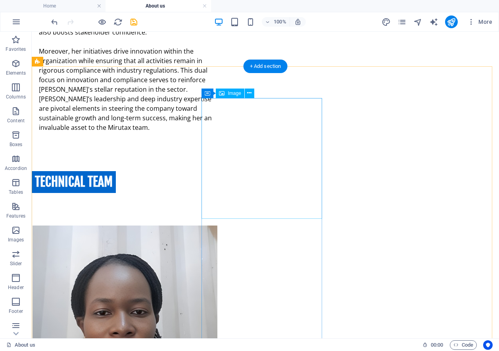
scroll to position [2160, 0]
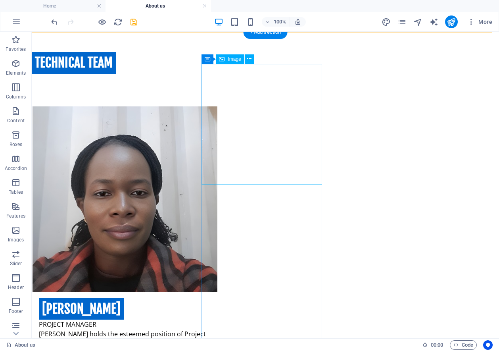
select select "%"
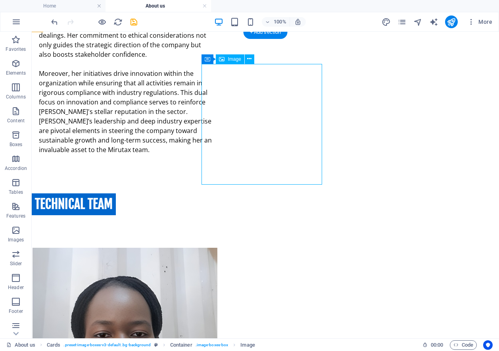
scroll to position [2208, 0]
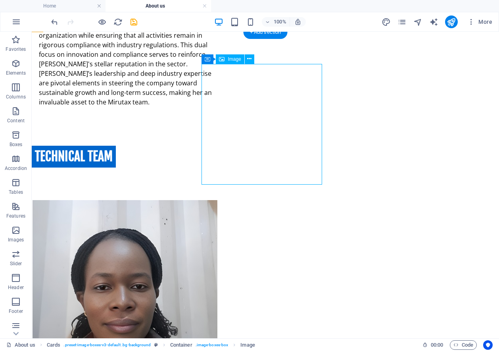
select select "%"
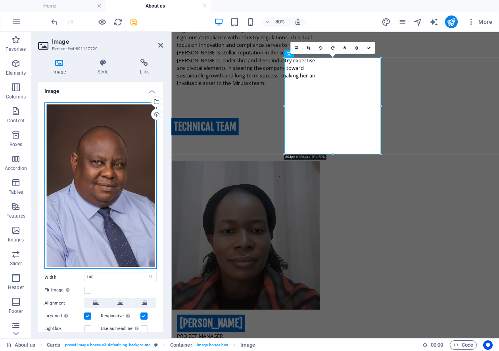
click at [95, 206] on div "Drag files here, click to choose files or select files from Files or our free s…" at bounding box center [100, 185] width 112 height 167
click at [95, 206] on body "Mirutax Consultancy Limited Home About us Favorites Elements Columns Content Bo…" at bounding box center [249, 175] width 499 height 351
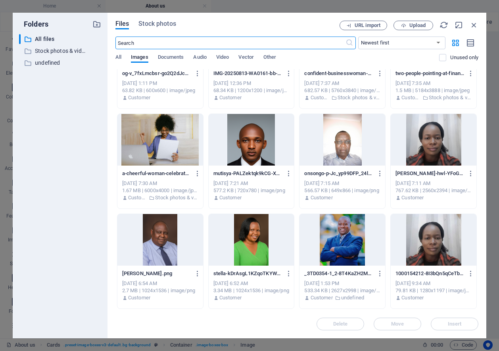
scroll to position [635, 0]
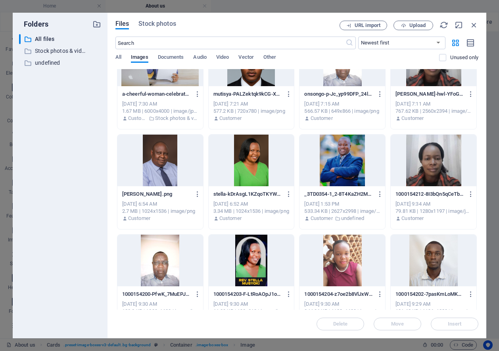
click at [249, 165] on div at bounding box center [252, 160] width 86 height 52
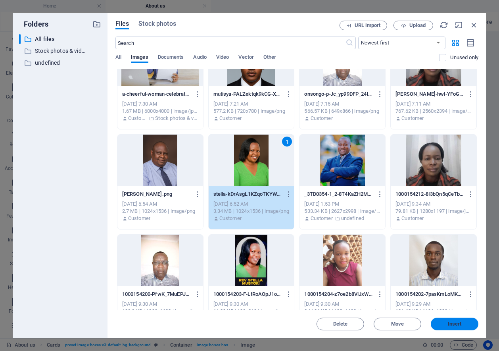
click at [458, 322] on span "Insert" at bounding box center [455, 323] width 14 height 5
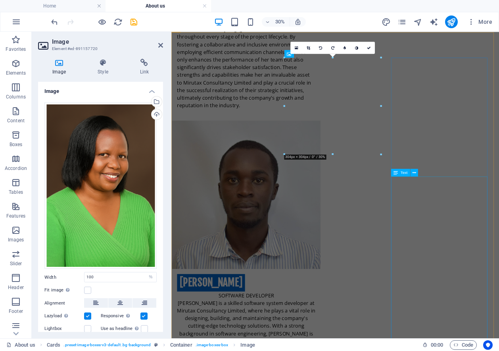
scroll to position [2208, 0]
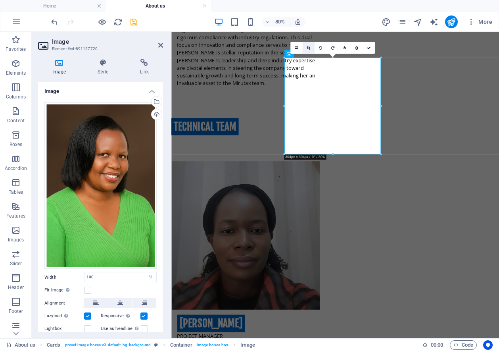
click at [306, 48] on link at bounding box center [308, 48] width 12 height 12
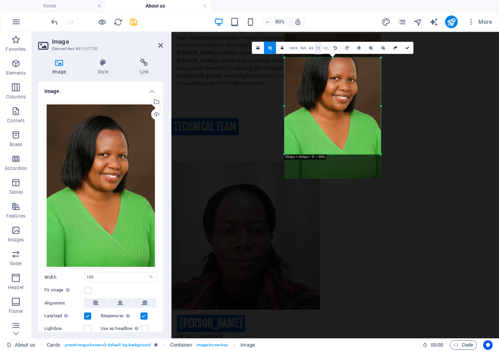
click at [318, 50] on link "1:1" at bounding box center [318, 48] width 7 height 12
click at [408, 46] on icon at bounding box center [407, 48] width 4 height 4
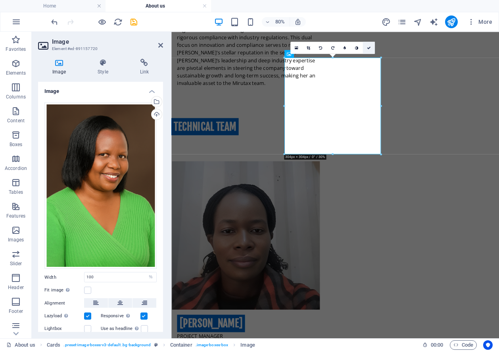
click at [368, 46] on icon at bounding box center [369, 48] width 4 height 4
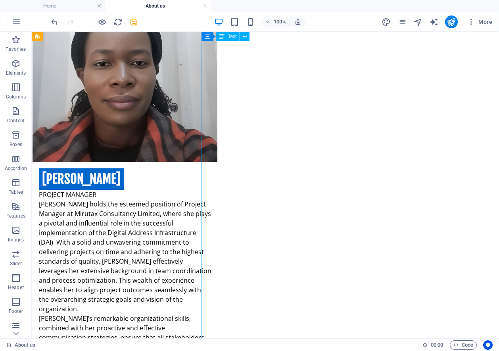
scroll to position [2200, 0]
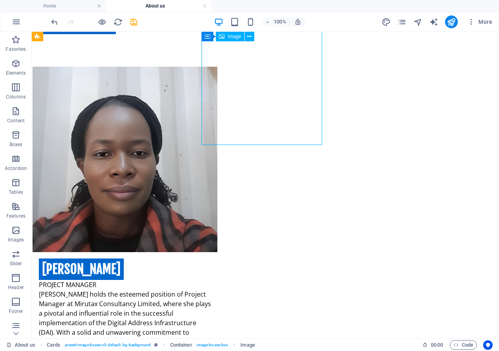
select select "%"
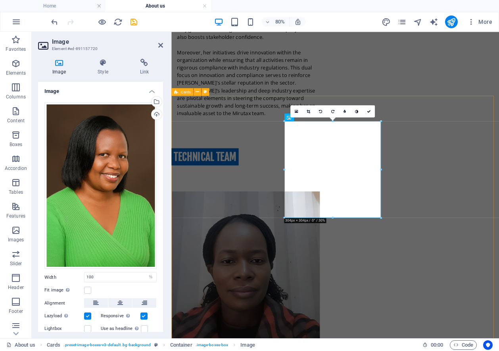
scroll to position [2129, 0]
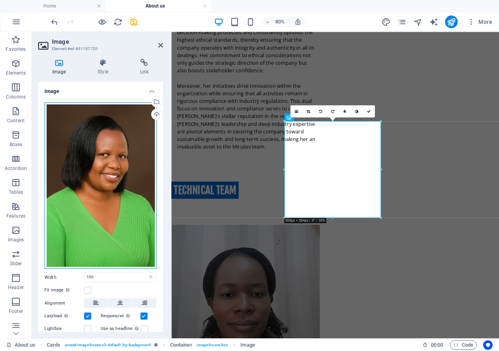
click at [99, 181] on div "Drag files here, click to choose files or select files from Files or our free s…" at bounding box center [100, 185] width 112 height 167
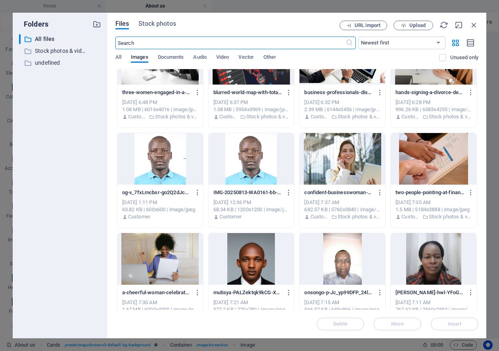
scroll to position [595, 0]
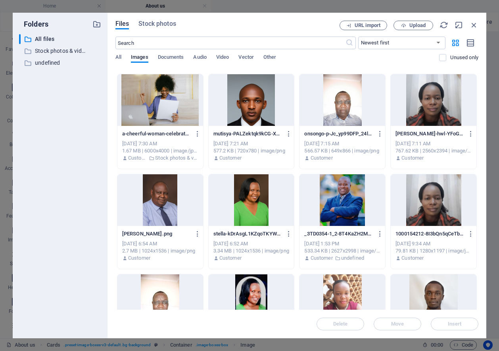
click at [251, 204] on div at bounding box center [252, 200] width 86 height 52
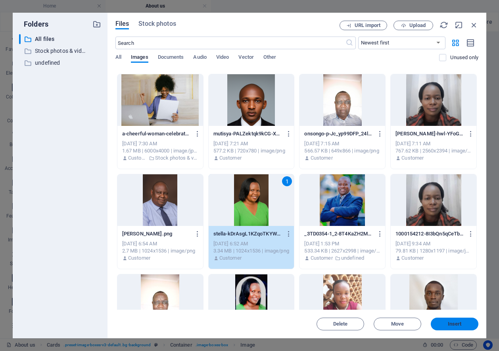
click at [448, 323] on span "Insert" at bounding box center [455, 323] width 14 height 5
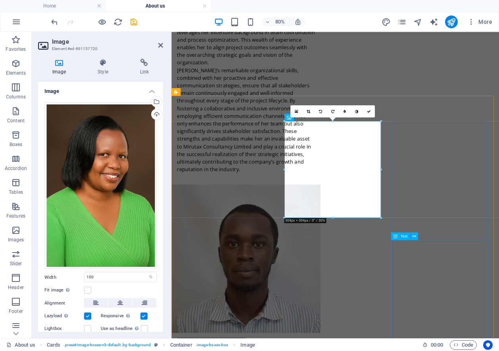
scroll to position [2129, 0]
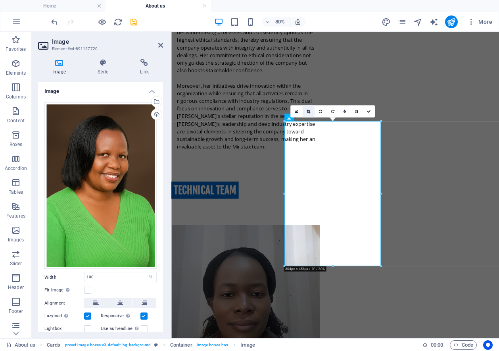
click at [308, 109] on icon at bounding box center [309, 111] width 4 height 4
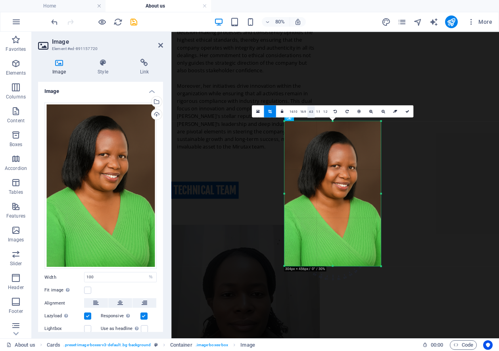
click at [311, 111] on link "4:3" at bounding box center [310, 111] width 7 height 12
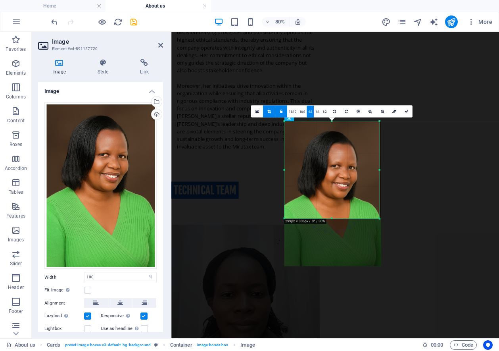
drag, startPoint x: 332, startPoint y: 194, endPoint x: 341, endPoint y: 225, distance: 32.1
click at [341, 218] on div "180 170 160 150 140 130 120 110 100 90 80 70 60 50 40 30 20 10 0 -10 -20 -30 -4…" at bounding box center [331, 169] width 95 height 97
click at [405, 111] on icon at bounding box center [407, 111] width 4 height 4
type input "299"
select select "px"
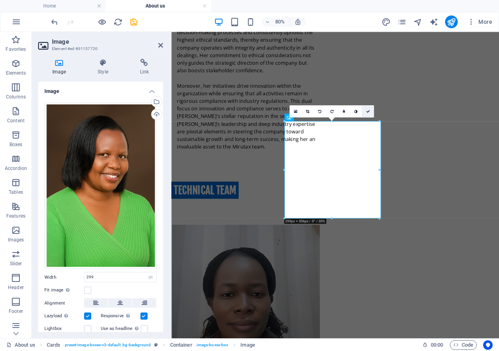
click at [366, 110] on icon at bounding box center [368, 111] width 4 height 4
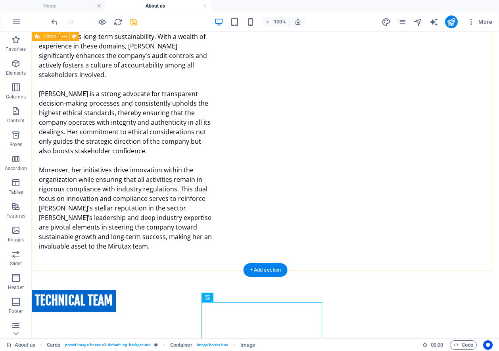
scroll to position [1922, 0]
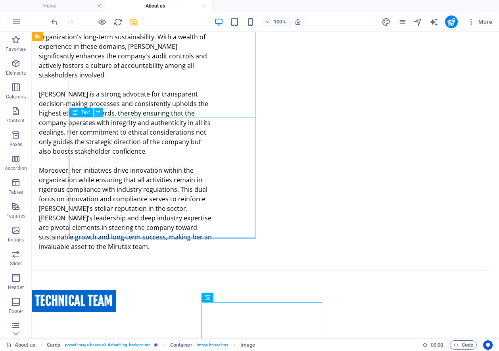
click at [97, 111] on icon at bounding box center [98, 112] width 4 height 8
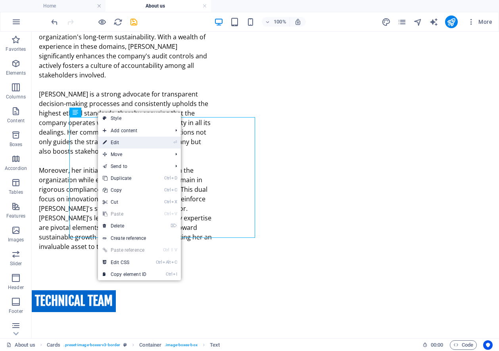
click at [120, 141] on link "⏎ Edit" at bounding box center [124, 142] width 53 height 12
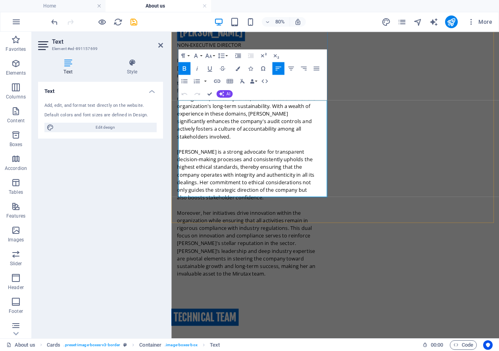
drag, startPoint x: 197, startPoint y: 121, endPoint x: 296, endPoint y: 225, distance: 143.6
copy p "FINANCE ADVISOR [PERSON_NAME] is a financial advisor at Mirutax Consultancy Lim…"
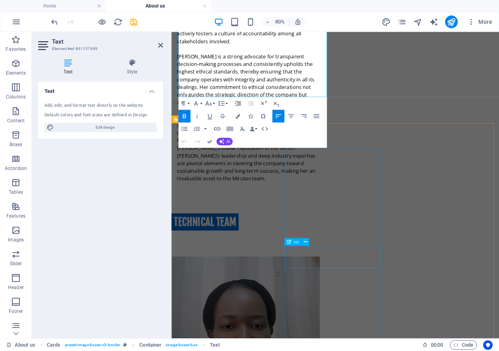
scroll to position [2168, 0]
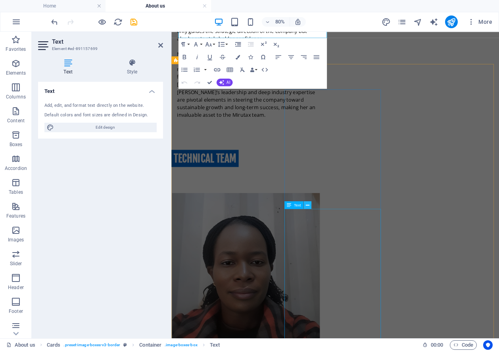
click at [306, 205] on icon at bounding box center [308, 204] width 4 height 7
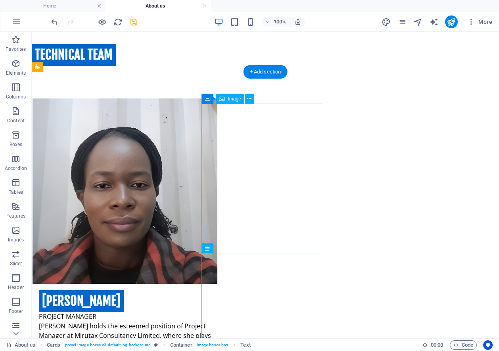
scroll to position [2121, 0]
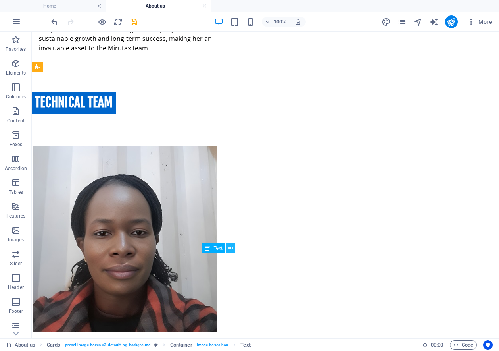
click at [230, 247] on icon at bounding box center [230, 248] width 4 height 8
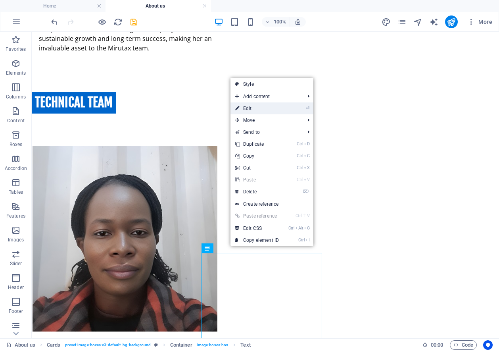
click at [250, 107] on link "⏎ Edit" at bounding box center [256, 108] width 53 height 12
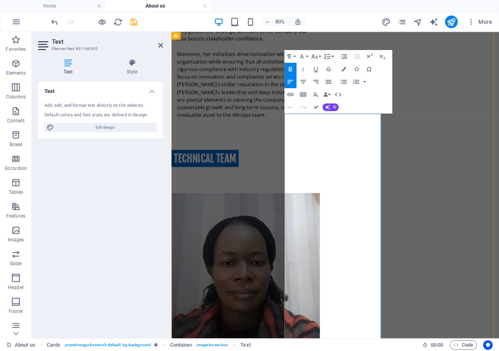
scroll to position [2287, 0]
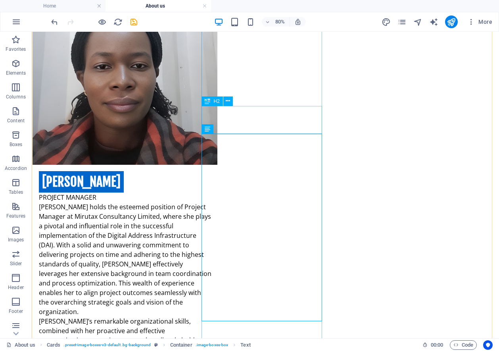
scroll to position [2240, 0]
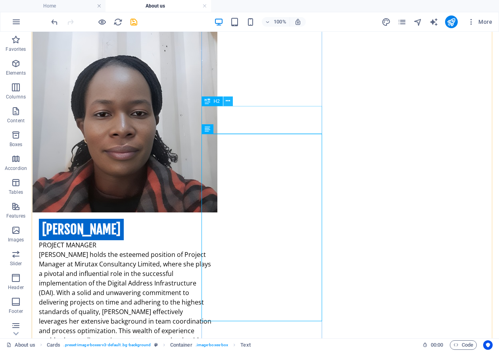
click at [226, 100] on icon at bounding box center [228, 101] width 4 height 8
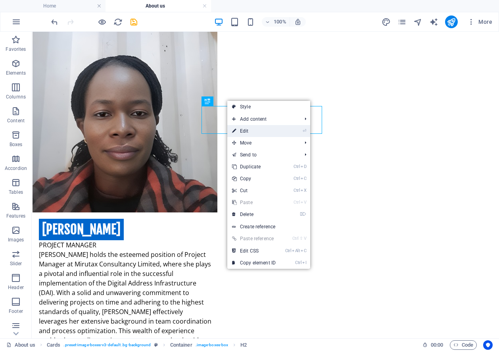
click at [252, 130] on link "⏎ Edit" at bounding box center [253, 131] width 53 height 12
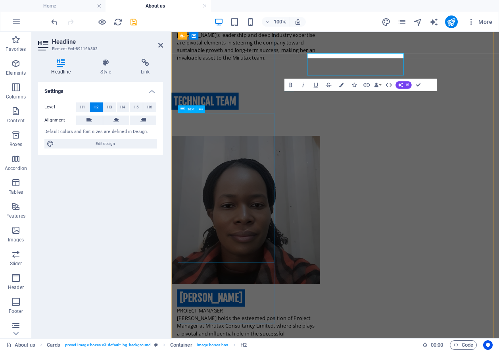
scroll to position [2287, 0]
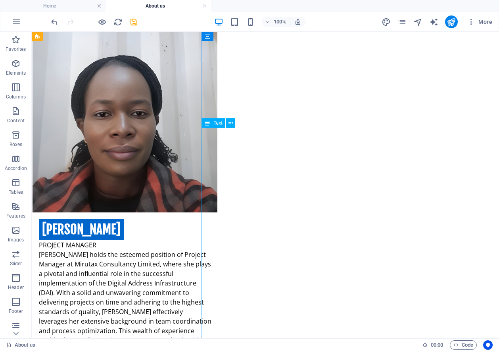
scroll to position [2359, 0]
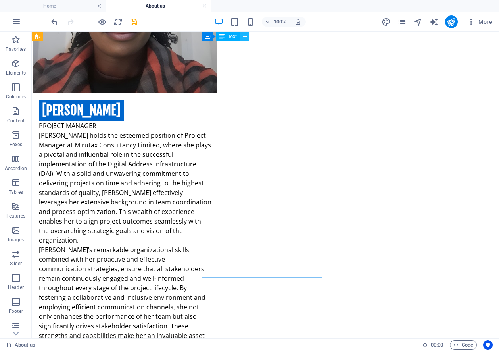
click at [244, 35] on icon at bounding box center [245, 37] width 4 height 8
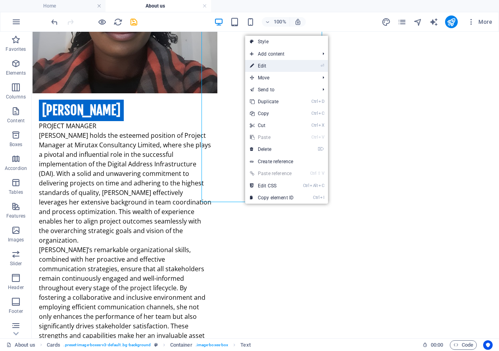
click at [269, 67] on link "⏎ Edit" at bounding box center [271, 66] width 53 height 12
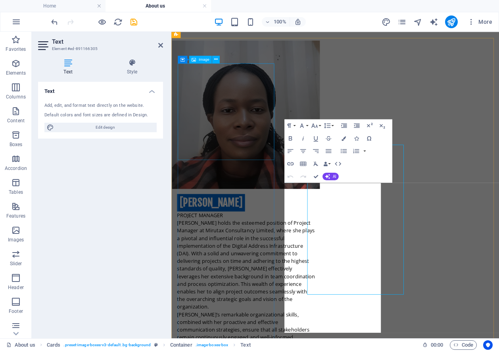
scroll to position [2201, 0]
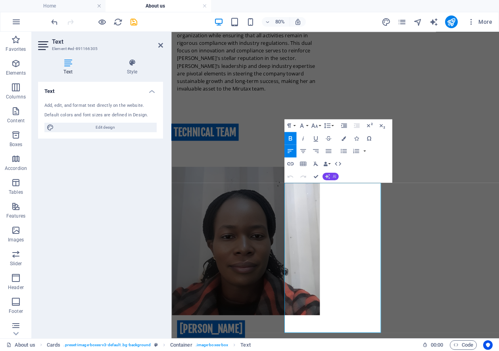
click at [331, 177] on button "AI" at bounding box center [330, 176] width 16 height 8
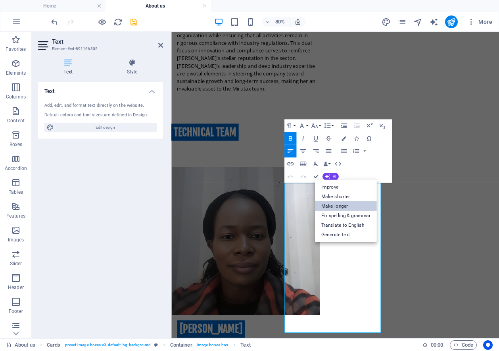
click at [338, 206] on link "Make longer" at bounding box center [346, 206] width 62 height 10
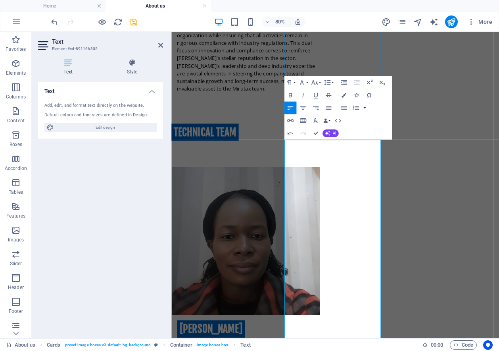
scroll to position [2359, 0]
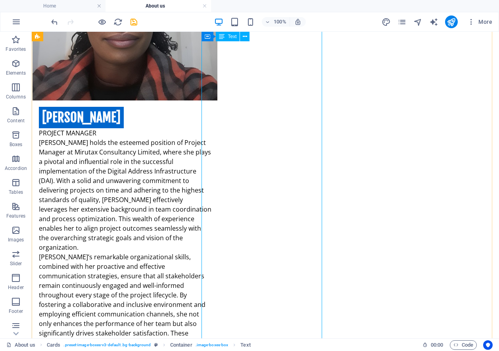
scroll to position [2272, 0]
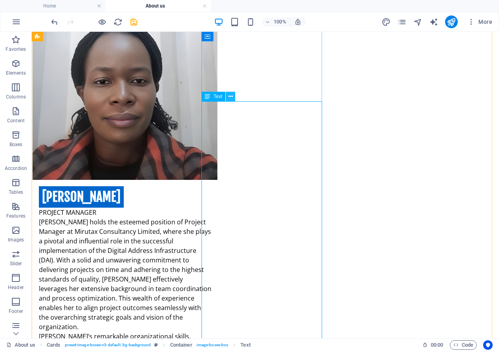
click at [229, 95] on icon at bounding box center [230, 96] width 4 height 8
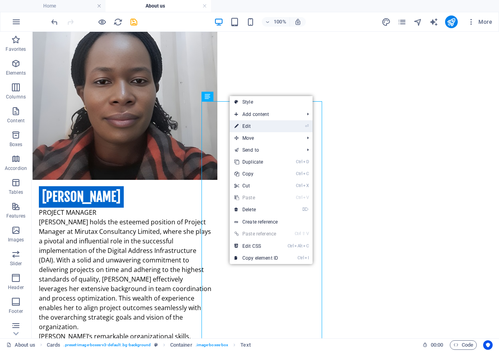
click at [253, 125] on link "⏎ Edit" at bounding box center [256, 126] width 53 height 12
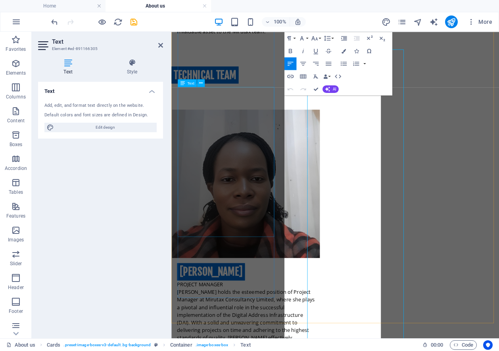
scroll to position [2320, 0]
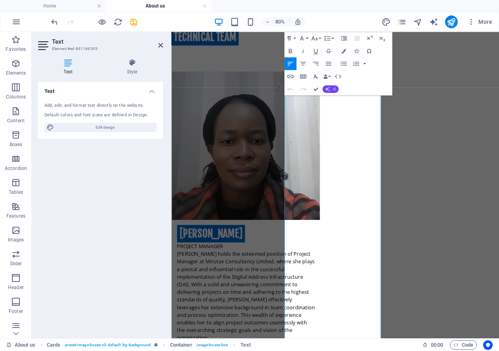
click at [329, 86] on button "AI" at bounding box center [330, 89] width 16 height 8
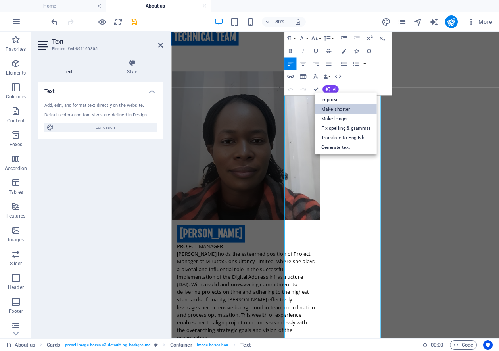
click at [346, 109] on link "Make shorter" at bounding box center [346, 109] width 62 height 10
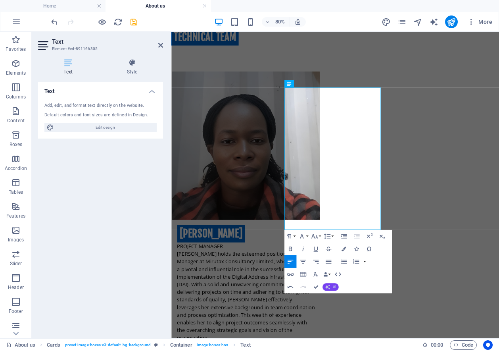
click at [332, 285] on span "AI" at bounding box center [334, 287] width 4 height 4
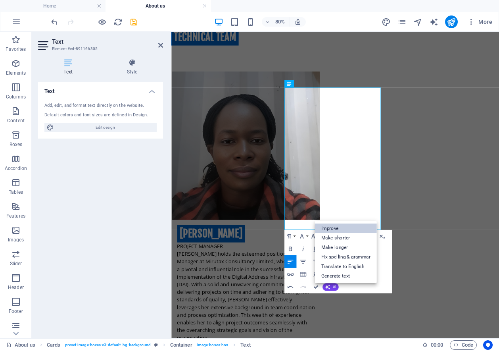
click at [341, 228] on link "Improve" at bounding box center [346, 228] width 62 height 10
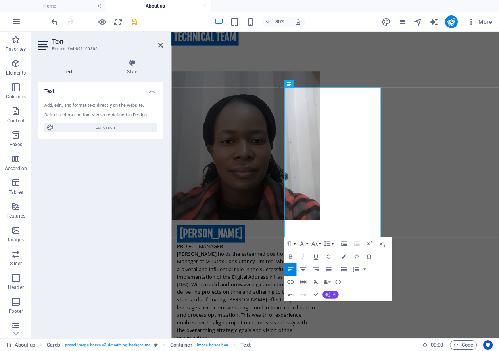
click at [330, 293] on icon "button" at bounding box center [327, 294] width 7 height 7
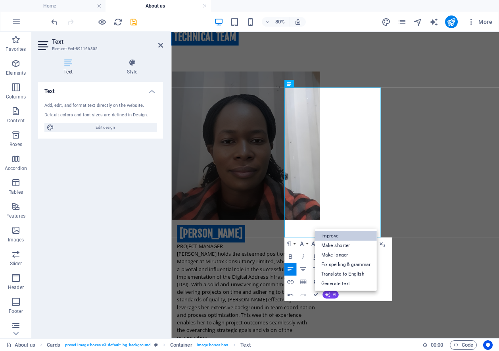
click at [336, 236] on link "Improve" at bounding box center [346, 236] width 62 height 10
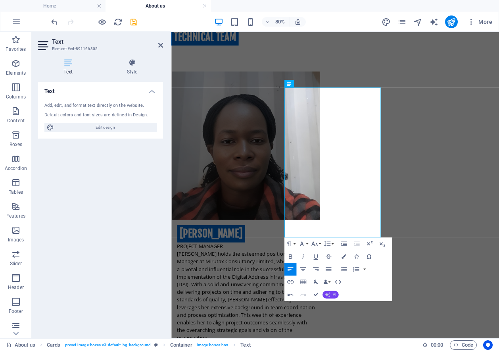
click at [326, 293] on icon "button" at bounding box center [328, 295] width 6 height 6
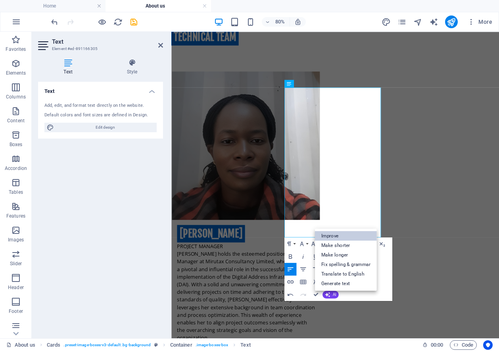
click at [344, 232] on link "Improve" at bounding box center [346, 236] width 62 height 10
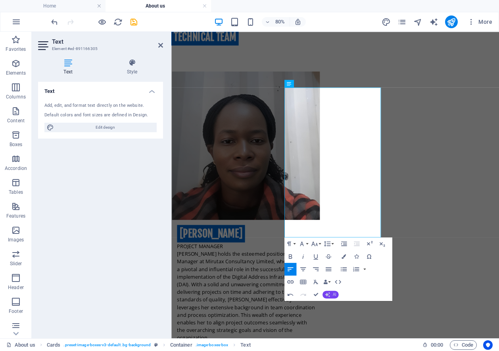
click at [333, 293] on span "AI" at bounding box center [334, 294] width 4 height 4
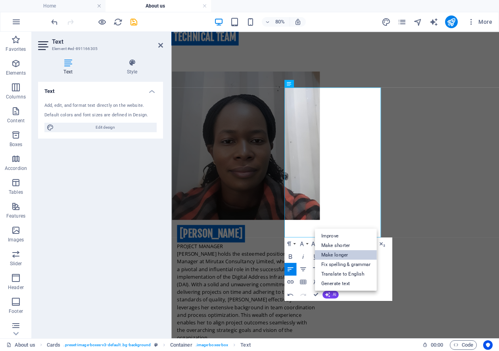
click at [341, 253] on link "Make longer" at bounding box center [346, 255] width 62 height 10
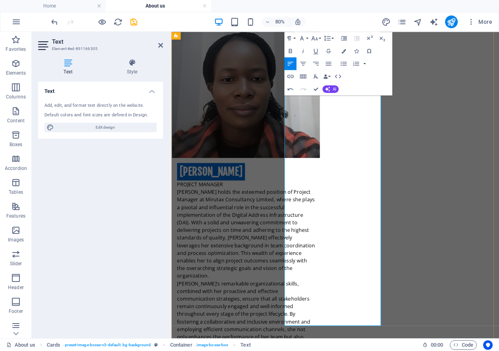
scroll to position [2399, 0]
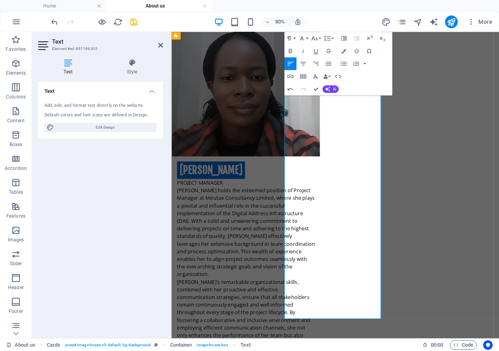
drag, startPoint x: 319, startPoint y: 211, endPoint x: 414, endPoint y: 381, distance: 194.4
click at [327, 90] on icon "button" at bounding box center [328, 89] width 6 height 6
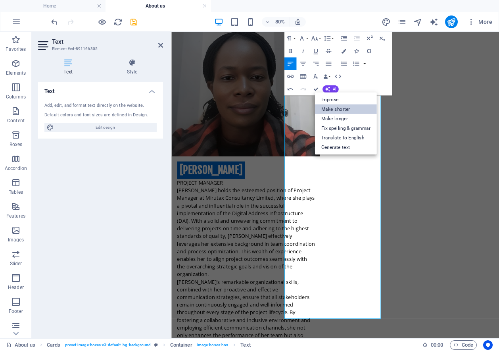
click at [332, 108] on link "Make shorter" at bounding box center [346, 109] width 62 height 10
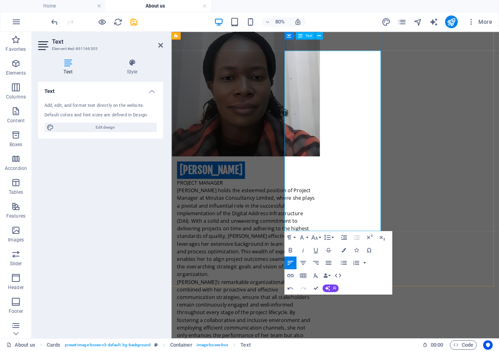
scroll to position [2320, 0]
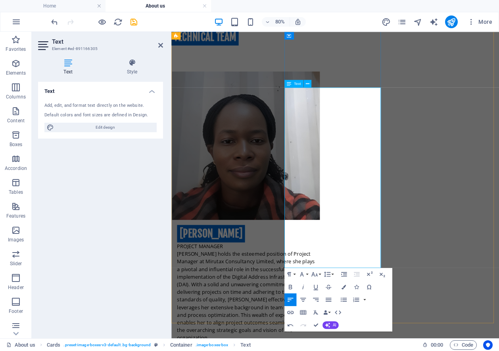
drag, startPoint x: 315, startPoint y: 324, endPoint x: 303, endPoint y: 217, distance: 108.1
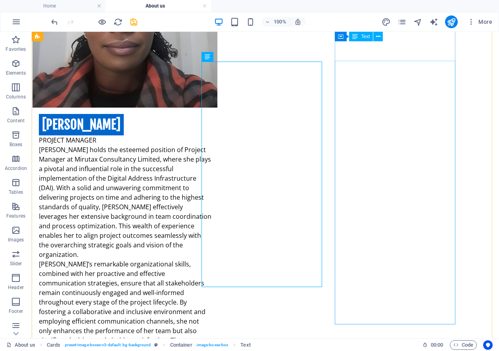
scroll to position [2312, 0]
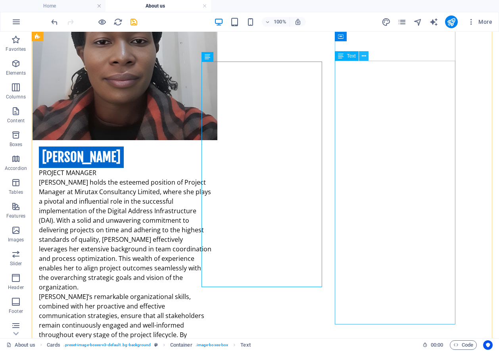
click at [363, 56] on icon at bounding box center [364, 56] width 4 height 8
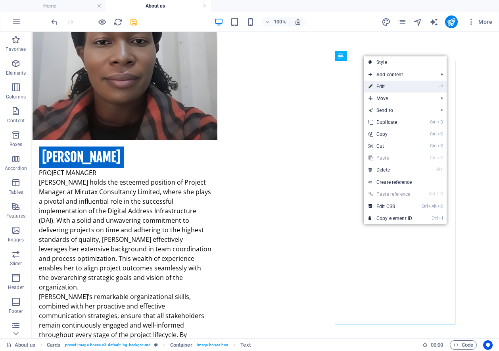
click at [387, 86] on link "⏎ Edit" at bounding box center [390, 87] width 53 height 12
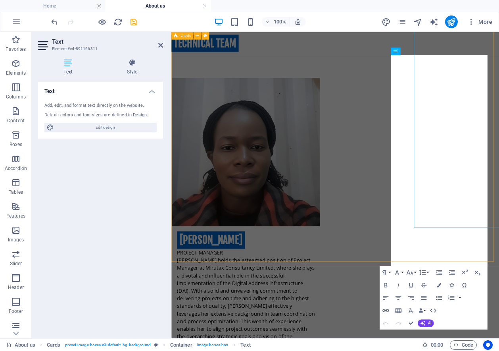
scroll to position [2359, 0]
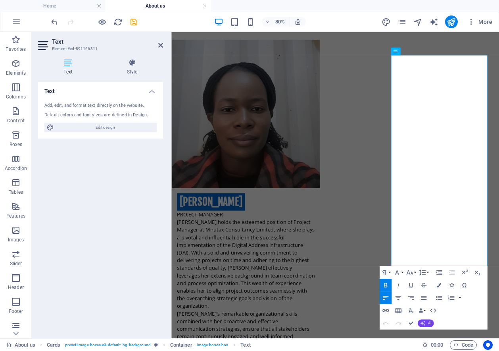
click at [425, 324] on icon "button" at bounding box center [422, 322] width 5 height 5
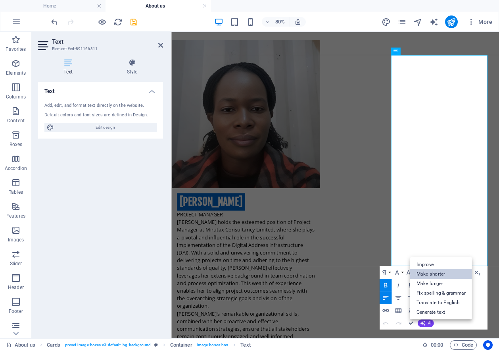
click at [430, 272] on link "Make shorter" at bounding box center [441, 274] width 62 height 10
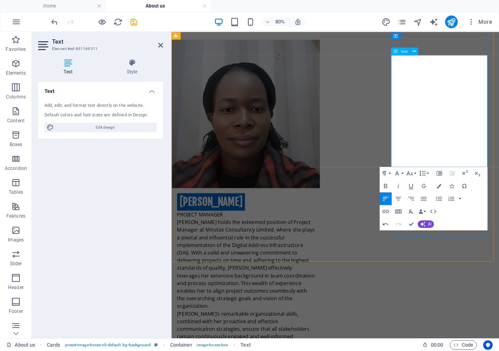
drag, startPoint x: 455, startPoint y: 77, endPoint x: 535, endPoint y: 188, distance: 137.2
click at [426, 224] on button "AI" at bounding box center [426, 224] width 16 height 8
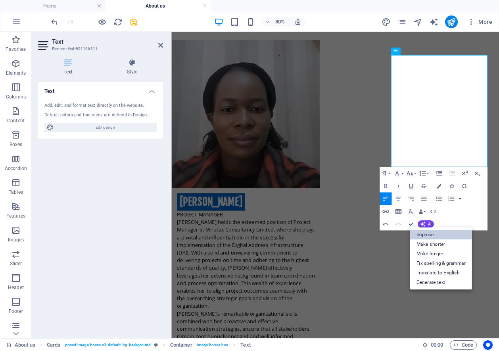
click at [433, 235] on link "Improve" at bounding box center [441, 234] width 62 height 10
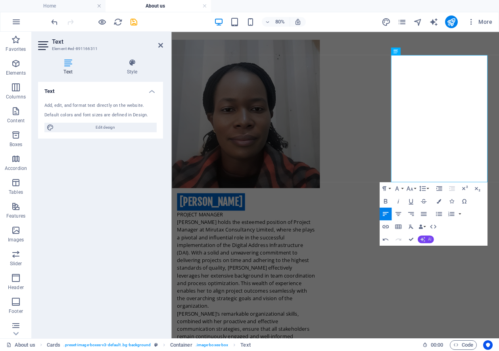
click at [427, 236] on button "AI" at bounding box center [426, 239] width 16 height 8
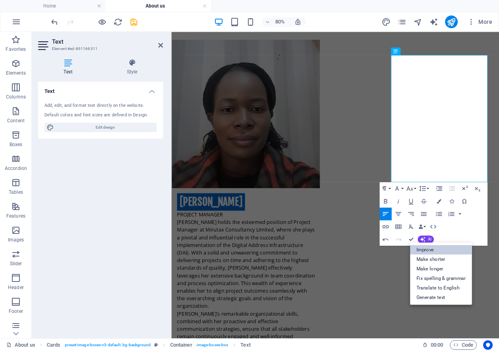
click at [437, 250] on link "Improve" at bounding box center [441, 250] width 62 height 10
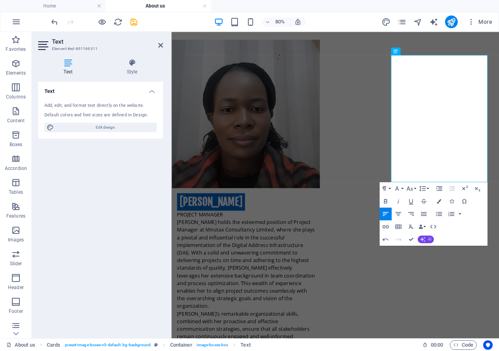
click at [427, 238] on button "AI" at bounding box center [426, 239] width 16 height 8
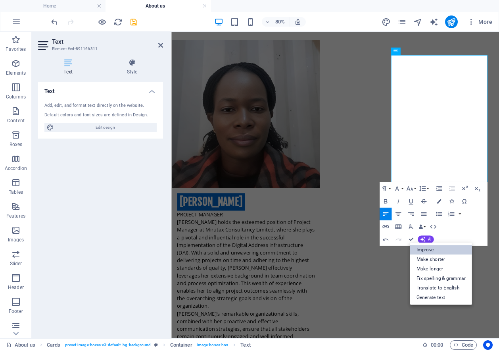
click at [439, 251] on link "Improve" at bounding box center [441, 250] width 62 height 10
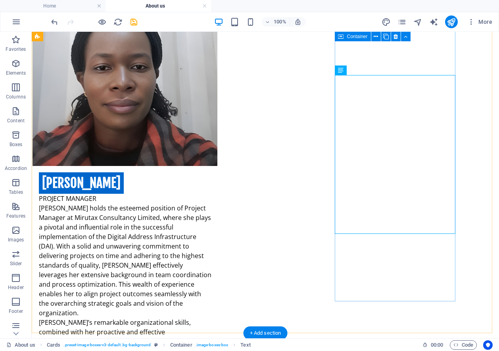
scroll to position [2272, 0]
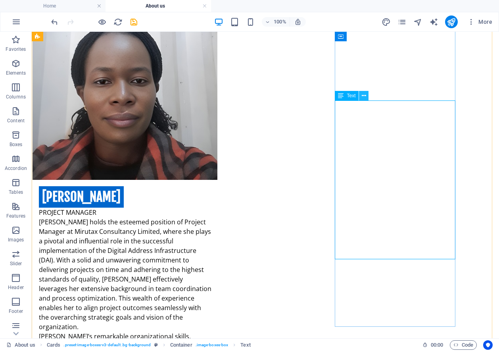
click at [363, 93] on icon at bounding box center [364, 96] width 4 height 8
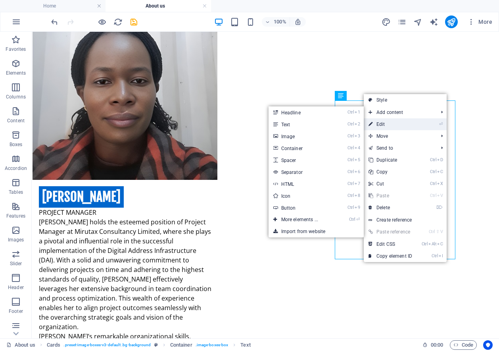
click at [387, 124] on link "⏎ Edit" at bounding box center [390, 124] width 53 height 12
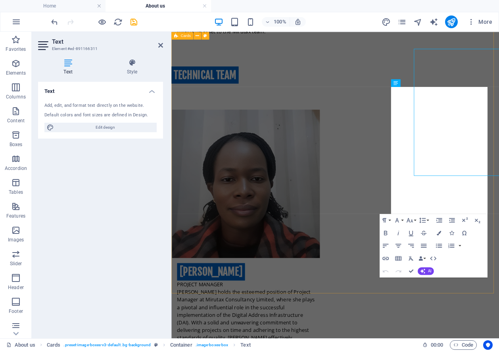
scroll to position [2320, 0]
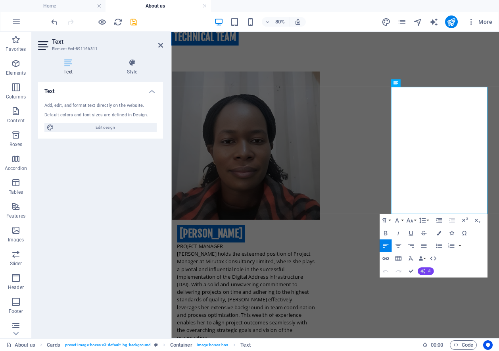
click at [424, 272] on icon "button" at bounding box center [422, 270] width 5 height 5
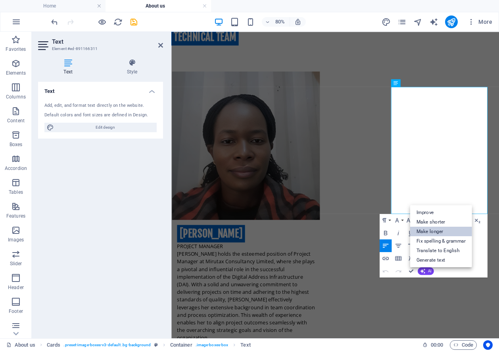
click at [429, 231] on link "Make longer" at bounding box center [441, 231] width 62 height 10
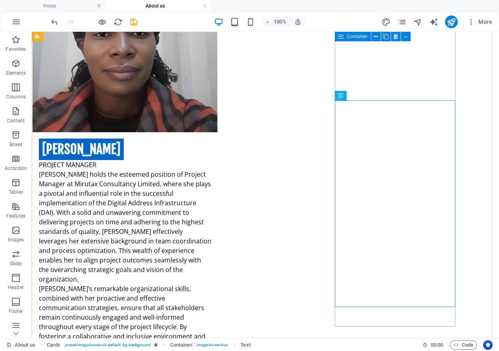
scroll to position [2272, 0]
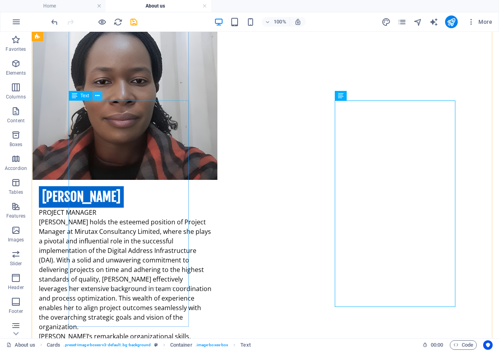
click at [95, 95] on button at bounding box center [98, 96] width 10 height 10
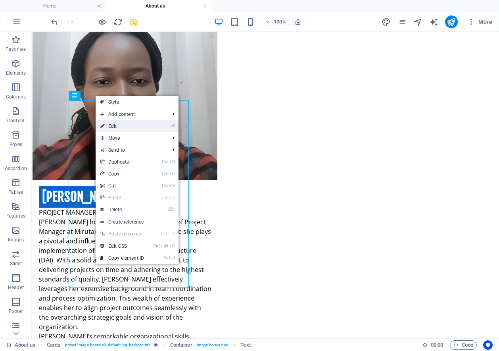
click at [112, 124] on link "⏎ Edit" at bounding box center [122, 126] width 53 height 12
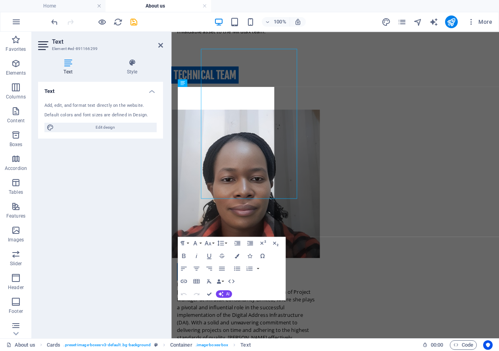
scroll to position [2320, 0]
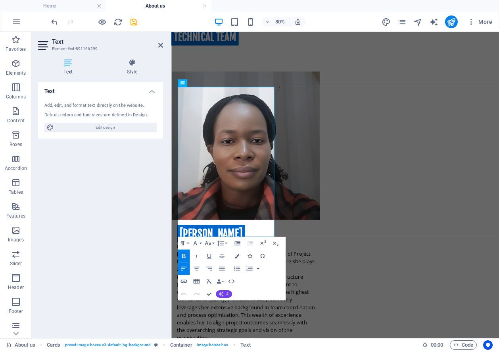
click at [221, 291] on icon "button" at bounding box center [220, 293] width 5 height 5
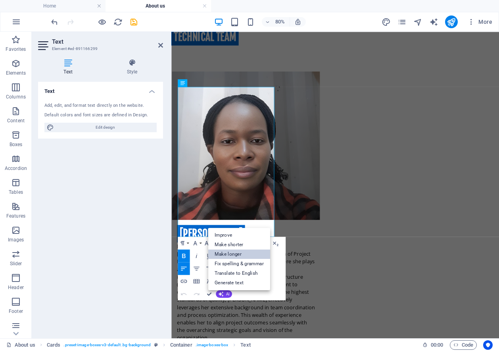
click at [226, 255] on link "Make longer" at bounding box center [239, 254] width 62 height 10
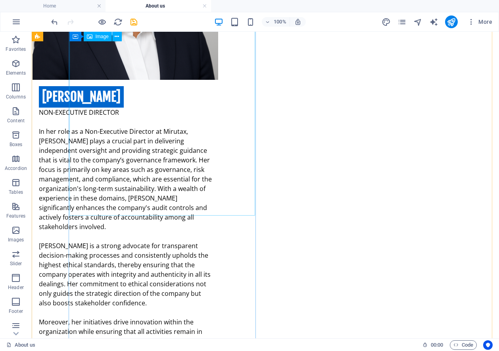
scroll to position [1757, 0]
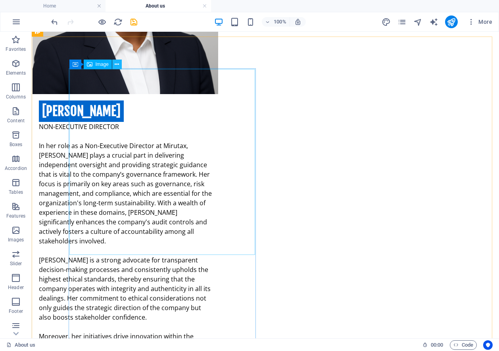
click at [116, 63] on icon at bounding box center [117, 64] width 4 height 8
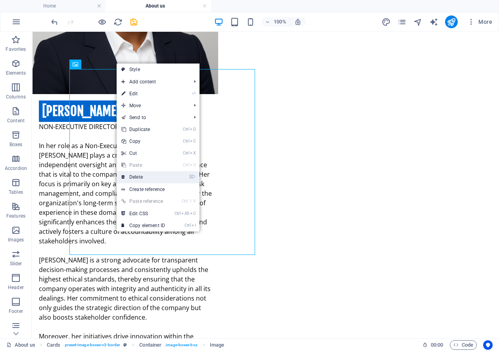
click at [142, 175] on link "⌦ Delete" at bounding box center [143, 177] width 53 height 12
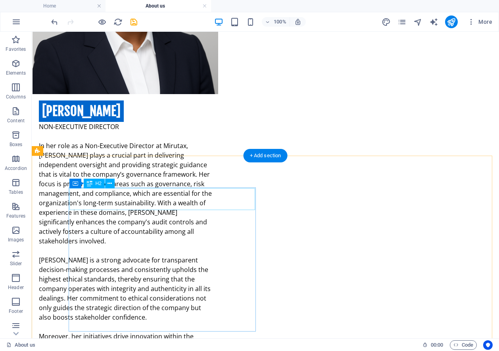
scroll to position [1638, 0]
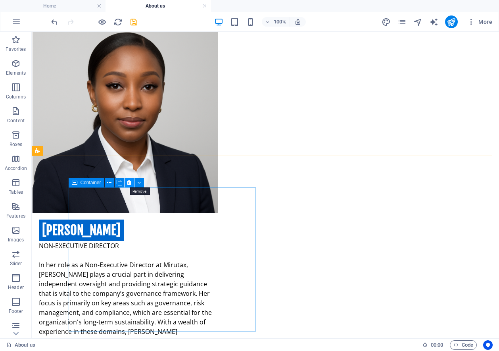
click at [130, 181] on icon at bounding box center [129, 182] width 4 height 8
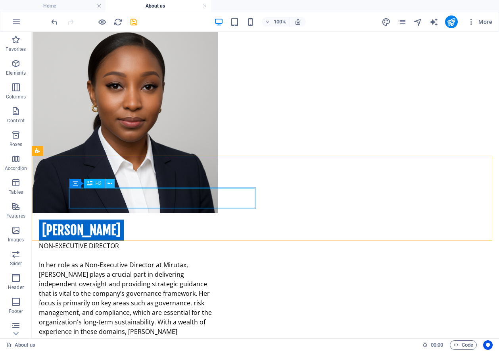
click at [109, 182] on icon at bounding box center [109, 183] width 4 height 8
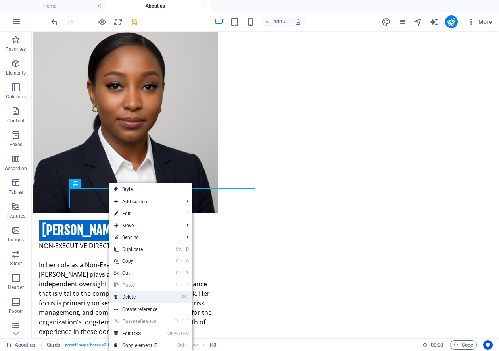
click at [128, 294] on link "⌦ Delete" at bounding box center [135, 297] width 53 height 12
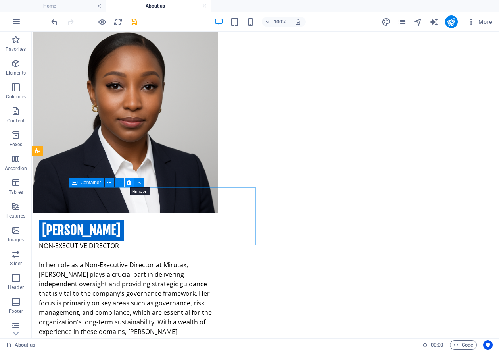
click at [130, 183] on icon at bounding box center [129, 182] width 4 height 8
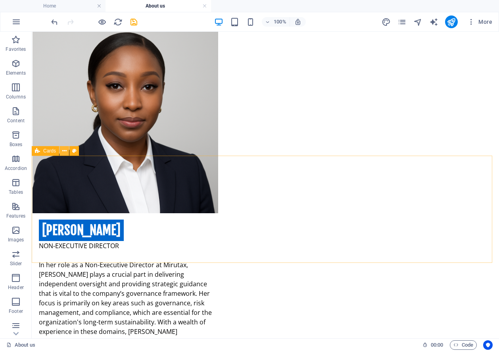
click at [65, 151] on icon at bounding box center [64, 151] width 4 height 8
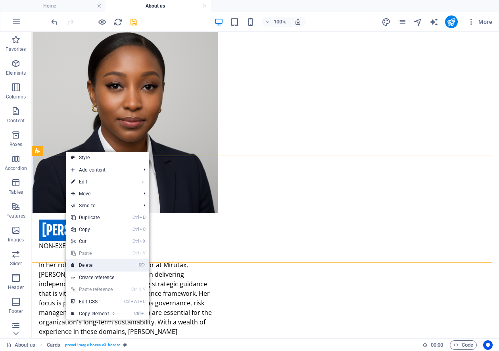
click at [89, 264] on link "⌦ Delete" at bounding box center [92, 265] width 53 height 12
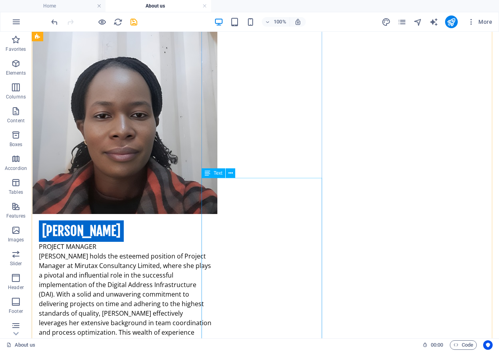
scroll to position [2232, 0]
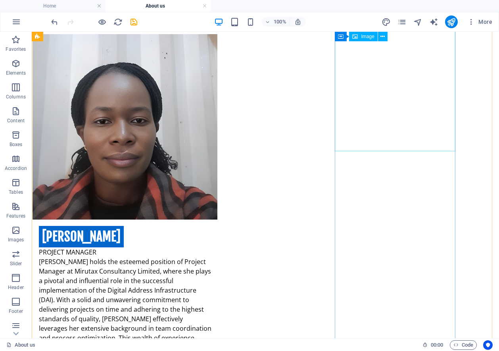
select select "%"
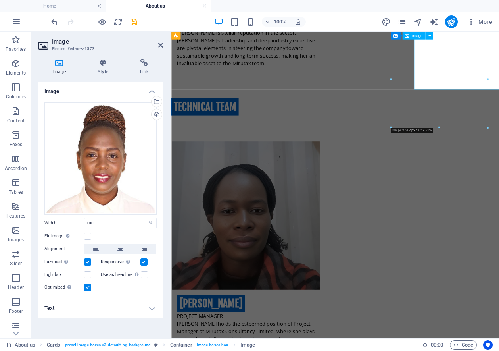
scroll to position [2280, 0]
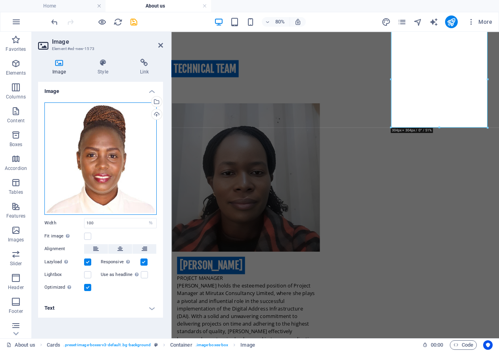
click at [95, 163] on div "Drag files here, click to choose files or select files from Files or our free s…" at bounding box center [100, 158] width 112 height 112
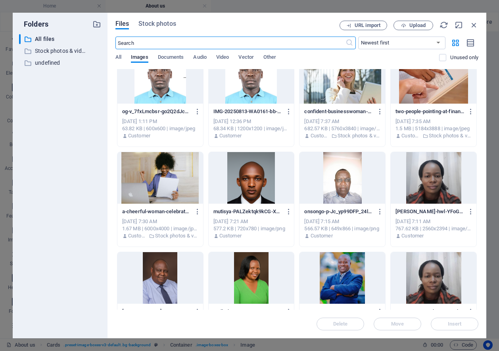
scroll to position [555, 0]
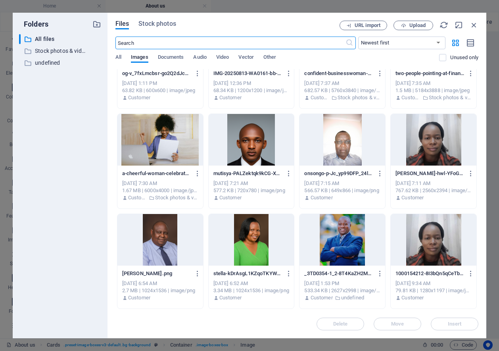
click at [336, 149] on div at bounding box center [342, 140] width 86 height 52
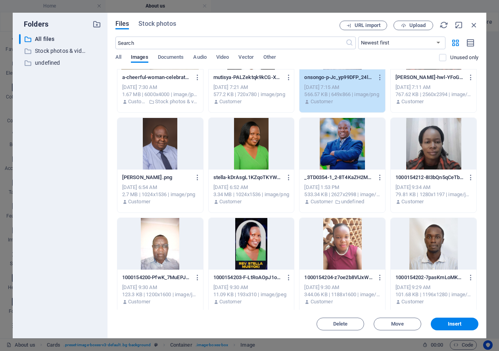
scroll to position [674, 0]
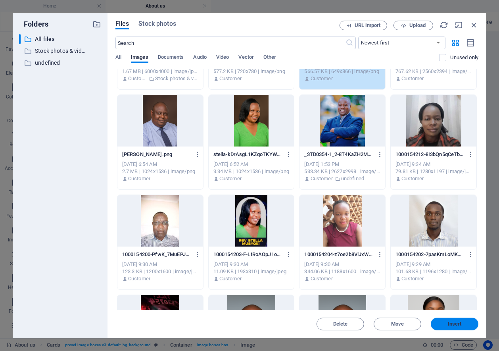
click at [449, 326] on span "Insert" at bounding box center [455, 323] width 14 height 5
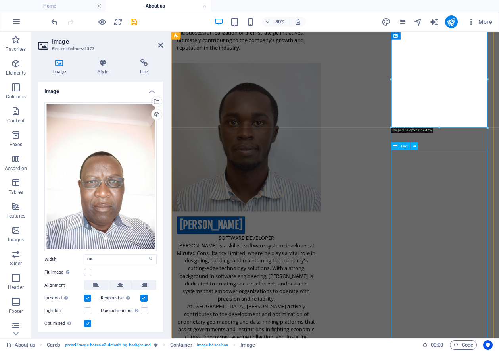
scroll to position [2280, 0]
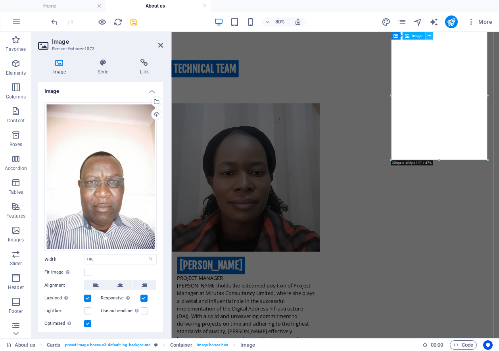
click at [430, 36] on icon at bounding box center [429, 35] width 4 height 7
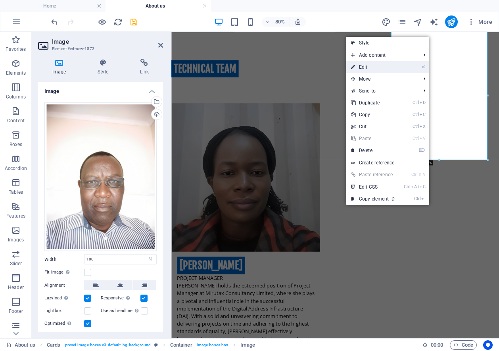
click at [368, 67] on link "⏎ Edit" at bounding box center [372, 67] width 53 height 12
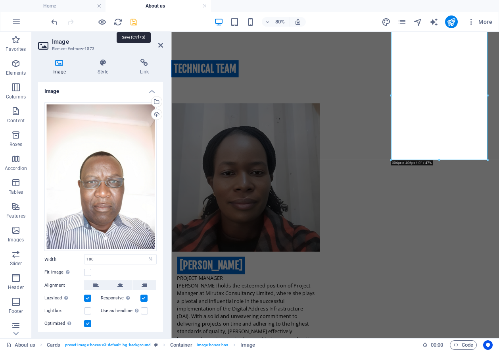
click at [136, 21] on icon "save" at bounding box center [133, 21] width 9 height 9
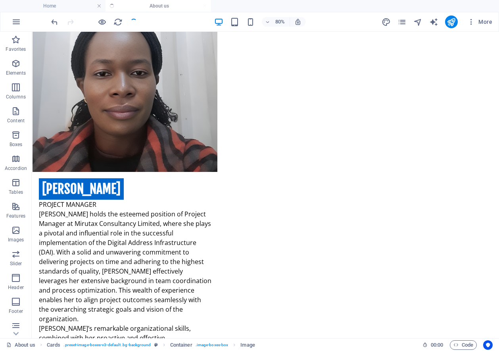
scroll to position [2232, 0]
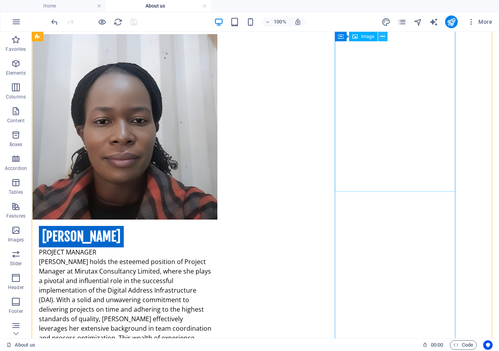
click at [380, 36] on button at bounding box center [383, 37] width 10 height 10
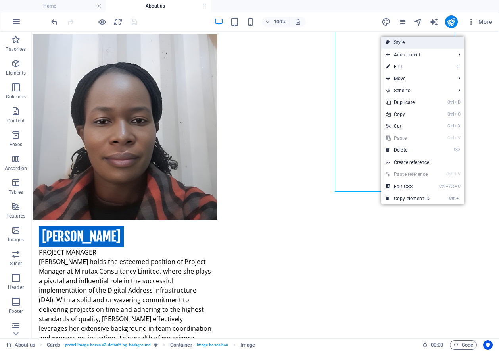
click at [398, 39] on link "Style" at bounding box center [422, 42] width 83 height 12
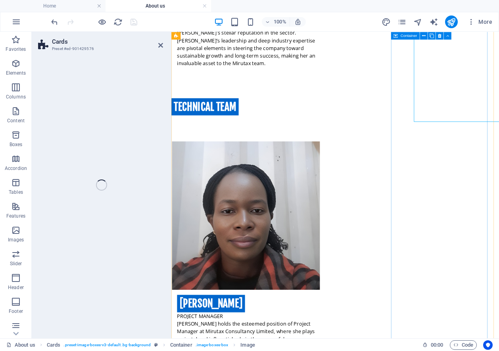
select select "rem"
select select "preset-image-boxes-v3-default"
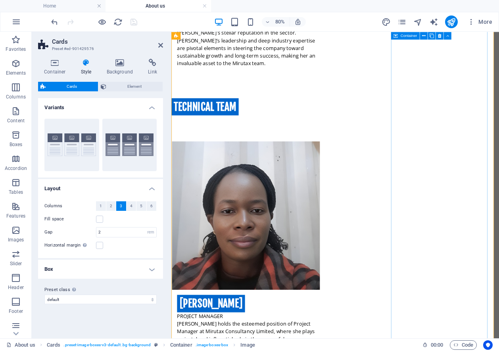
scroll to position [2280, 0]
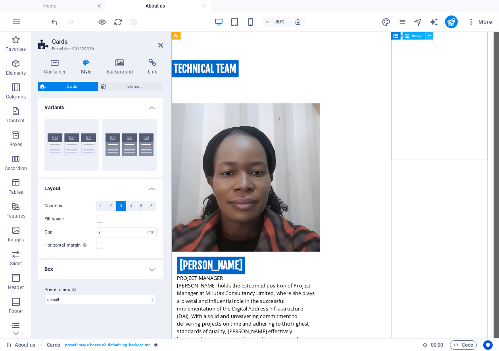
click at [428, 35] on icon at bounding box center [429, 35] width 4 height 7
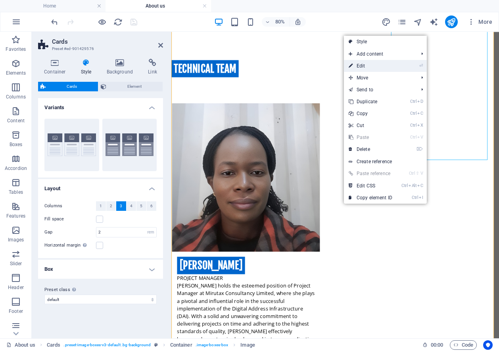
click at [361, 65] on link "⏎ Edit" at bounding box center [370, 66] width 53 height 12
select select "%"
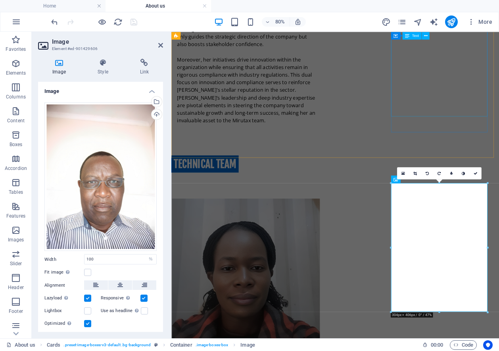
scroll to position [2082, 0]
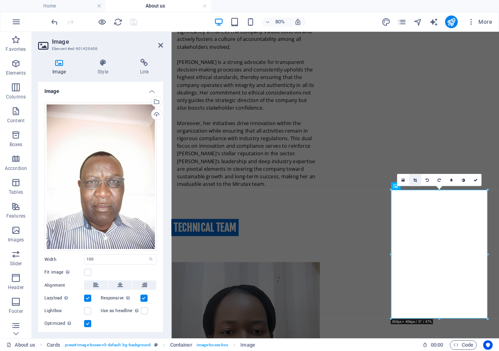
click at [415, 180] on icon at bounding box center [415, 180] width 4 height 4
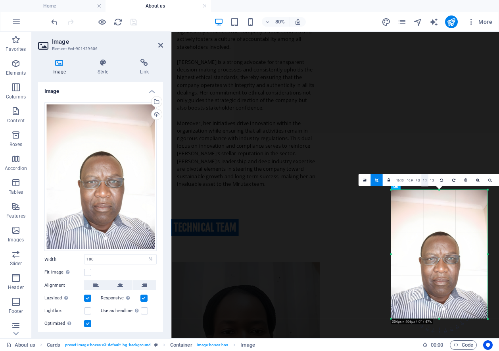
click at [425, 178] on link "1:1" at bounding box center [424, 180] width 7 height 12
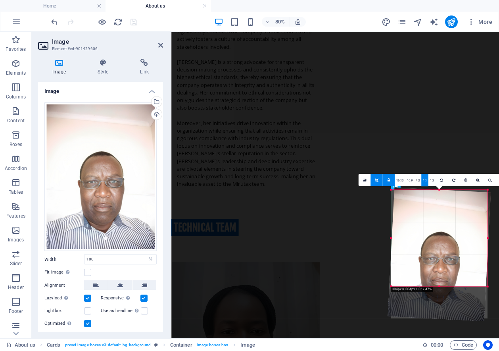
click at [433, 286] on div "180 170 160 150 140 130 120 110 100 90 80 70 60 50 40 30 20 10 0 -10 -20 -30 -4…" at bounding box center [439, 237] width 96 height 96
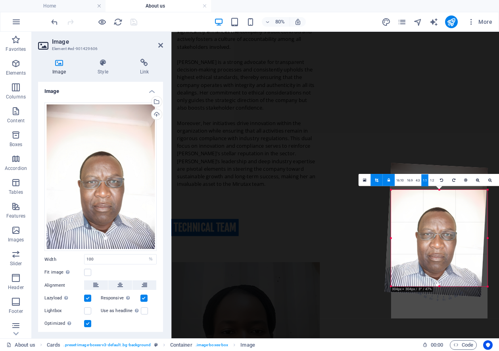
drag, startPoint x: 432, startPoint y: 233, endPoint x: 428, endPoint y: 202, distance: 30.8
click at [428, 202] on div at bounding box center [435, 230] width 103 height 134
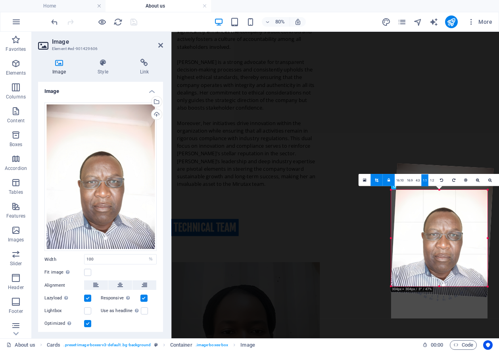
click at [456, 290] on span "30" at bounding box center [448, 280] width 24 height 38
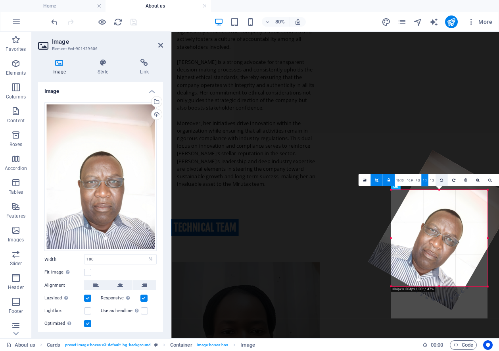
click at [441, 178] on icon at bounding box center [441, 180] width 3 height 4
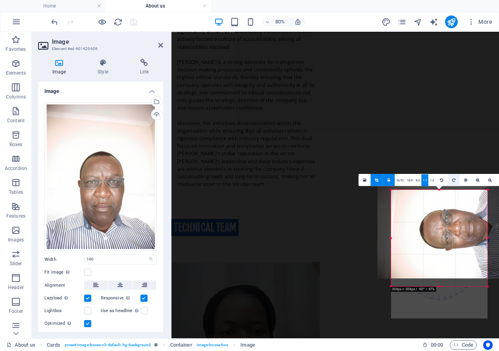
click at [454, 180] on icon at bounding box center [453, 180] width 3 height 4
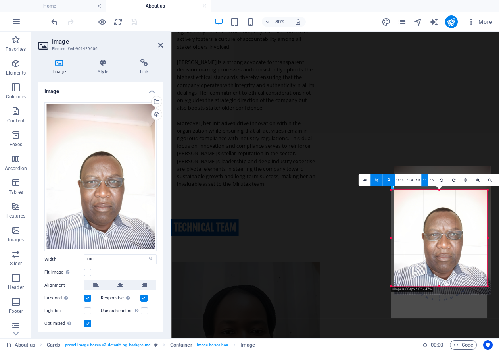
click at [433, 218] on div at bounding box center [442, 229] width 96 height 129
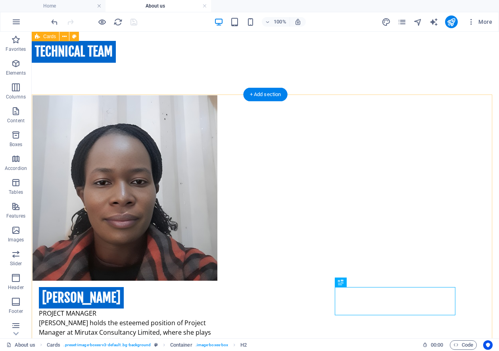
scroll to position [2137, 0]
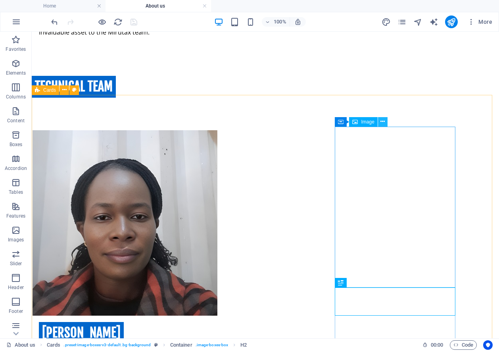
click at [381, 118] on icon at bounding box center [382, 121] width 4 height 8
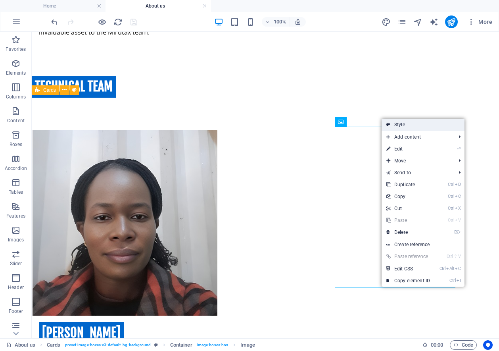
click at [405, 123] on link "Style" at bounding box center [423, 125] width 83 height 12
select select "rem"
select select "preset-image-boxes-v3-default"
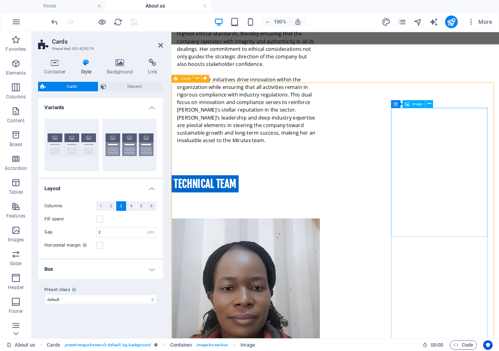
scroll to position [2184, 0]
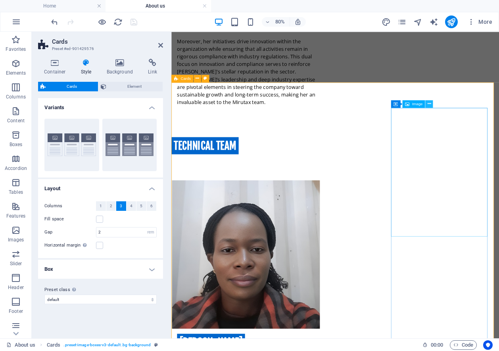
click at [429, 103] on icon at bounding box center [429, 103] width 4 height 7
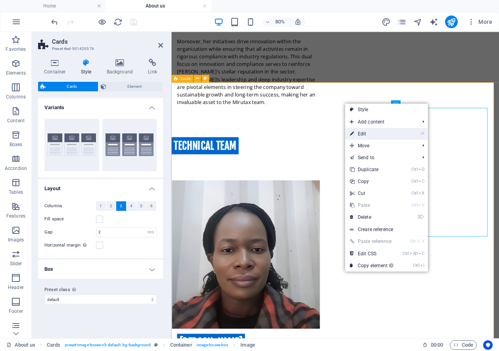
click at [361, 134] on link "⏎ Edit" at bounding box center [371, 134] width 53 height 12
select select "%"
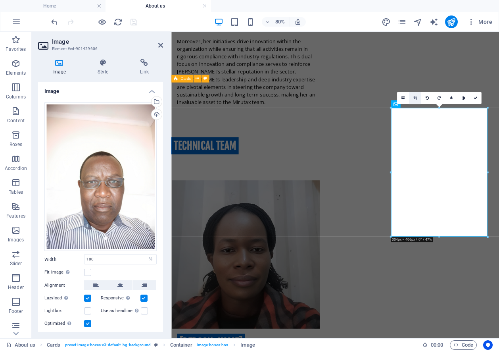
click at [415, 96] on icon at bounding box center [415, 98] width 4 height 4
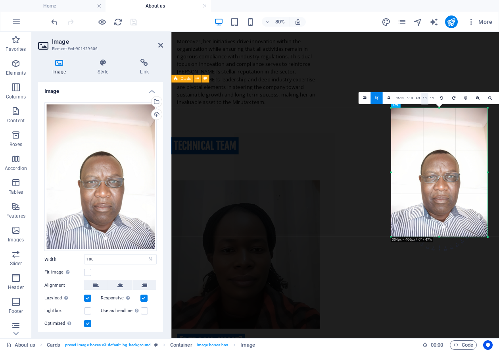
click at [423, 98] on link "1:1" at bounding box center [424, 98] width 7 height 12
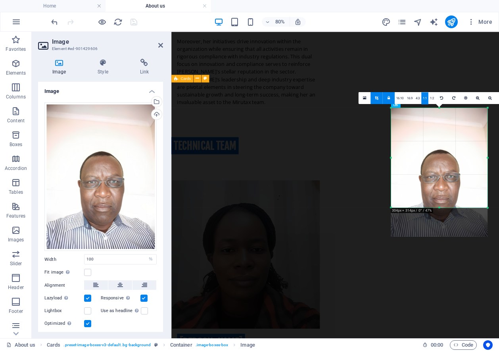
drag, startPoint x: 437, startPoint y: 205, endPoint x: 441, endPoint y: 209, distance: 5.9
click at [441, 207] on div "180 170 160 150 140 130 120 110 100 90 80 70 60 50 40 30 20 10 0 -10 -20 -30 -4…" at bounding box center [439, 157] width 96 height 100
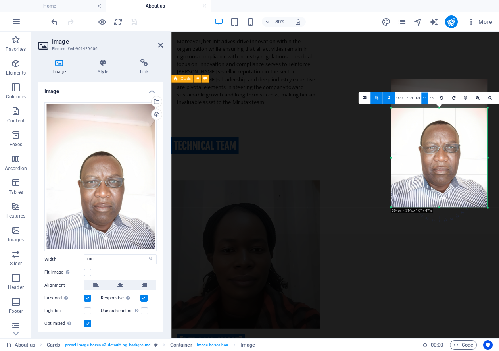
drag, startPoint x: 439, startPoint y: 168, endPoint x: 439, endPoint y: 131, distance: 36.9
click at [439, 131] on div at bounding box center [439, 142] width 96 height 129
click at [422, 97] on link "1:1" at bounding box center [424, 98] width 7 height 12
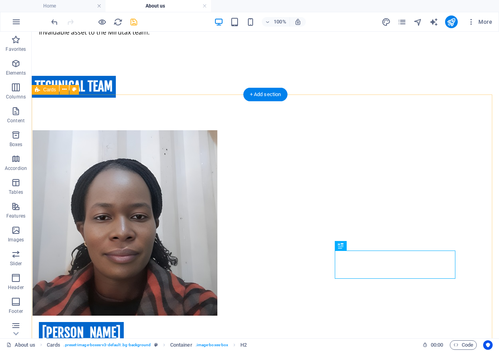
scroll to position [2216, 0]
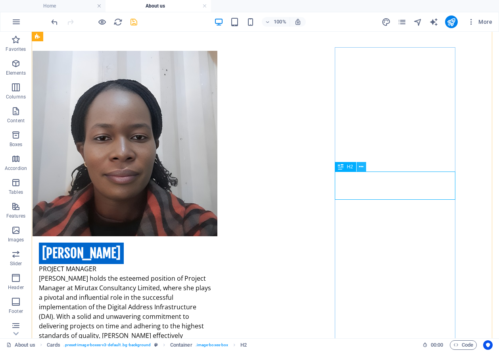
click at [359, 167] on icon at bounding box center [361, 167] width 4 height 8
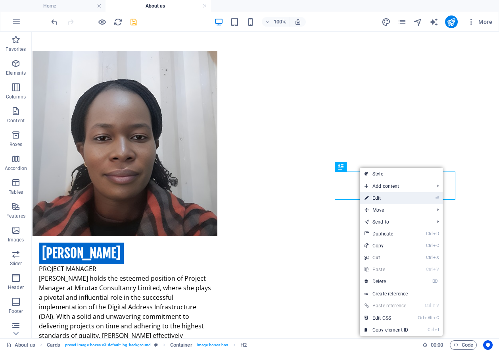
click at [385, 199] on link "⏎ Edit" at bounding box center [386, 198] width 53 height 12
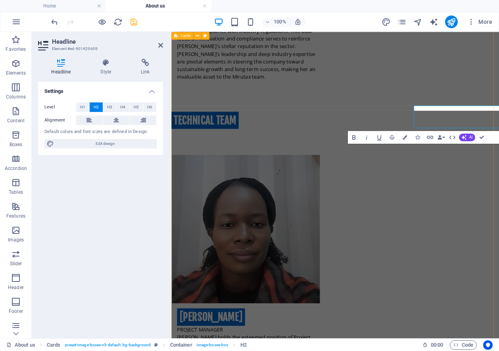
scroll to position [2263, 0]
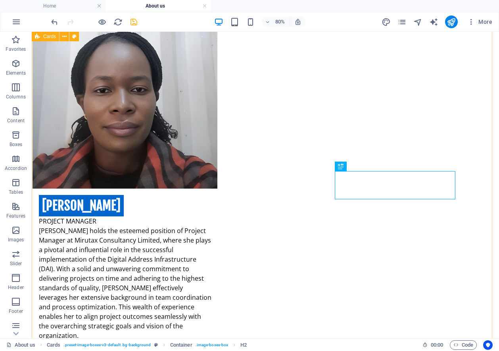
scroll to position [2216, 0]
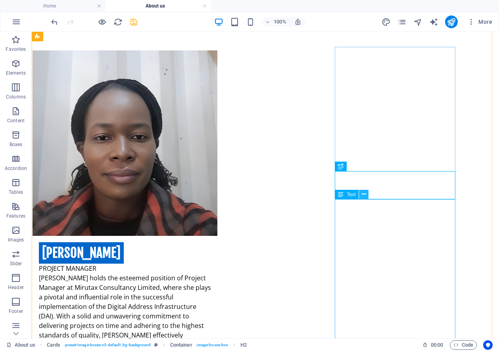
click at [362, 194] on icon at bounding box center [364, 194] width 4 height 8
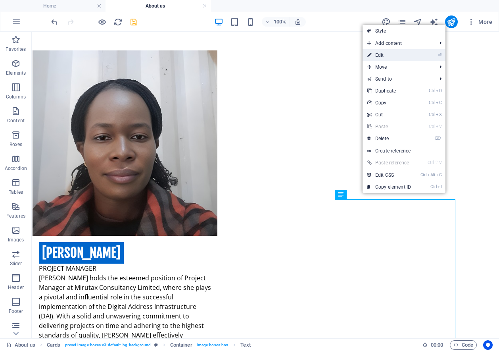
click at [382, 52] on link "⏎ Edit" at bounding box center [388, 55] width 53 height 12
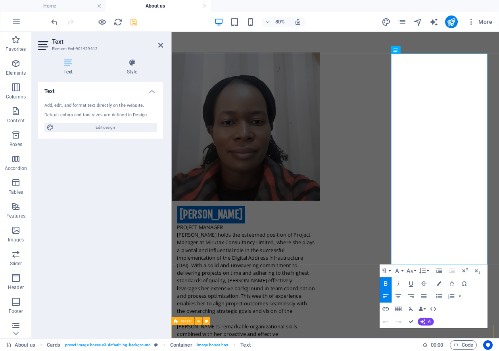
scroll to position [2422, 0]
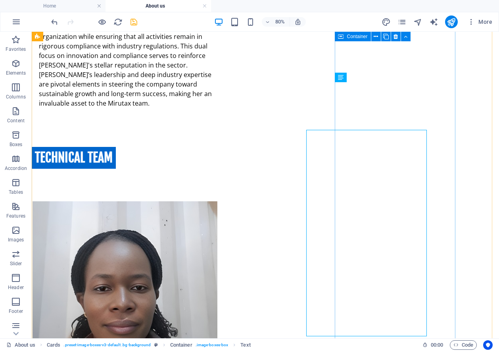
scroll to position [2333, 0]
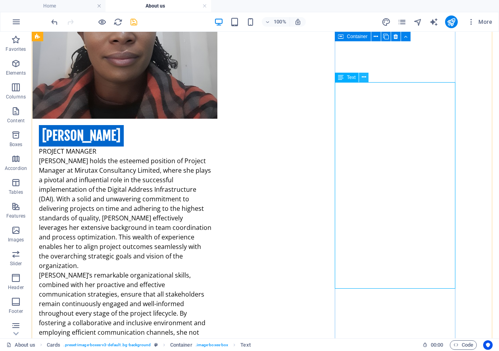
click at [363, 77] on icon at bounding box center [364, 77] width 4 height 8
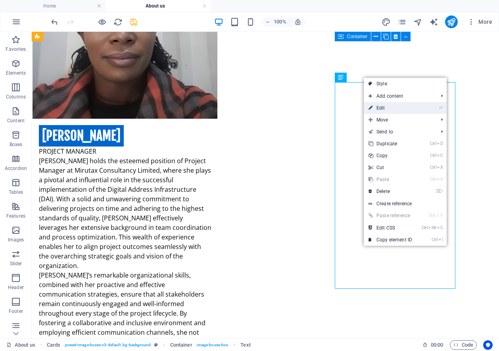
click at [385, 109] on link "⏎ Edit" at bounding box center [390, 108] width 53 height 12
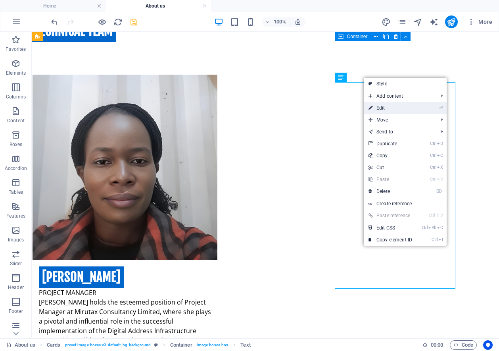
scroll to position [2381, 0]
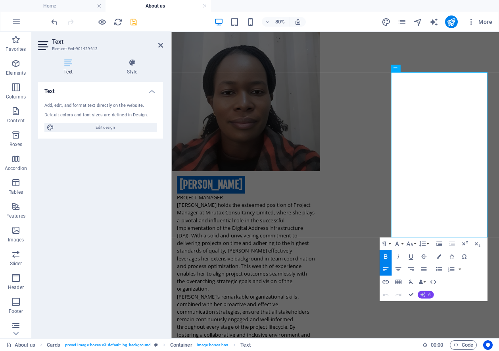
click at [427, 295] on button "AI" at bounding box center [426, 294] width 16 height 8
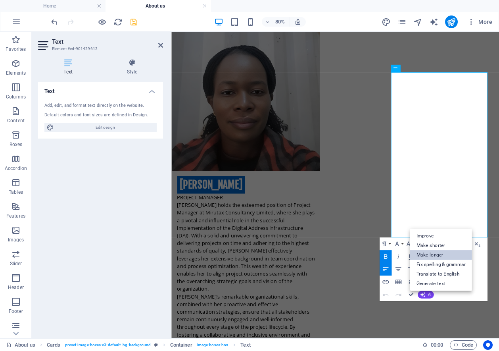
click at [434, 253] on link "Make longer" at bounding box center [441, 254] width 62 height 10
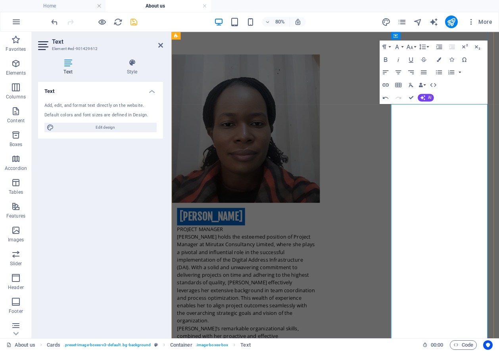
click at [401, 104] on div "Text" at bounding box center [406, 100] width 31 height 8
drag, startPoint x: 452, startPoint y: 124, endPoint x: 529, endPoint y: 124, distance: 76.9
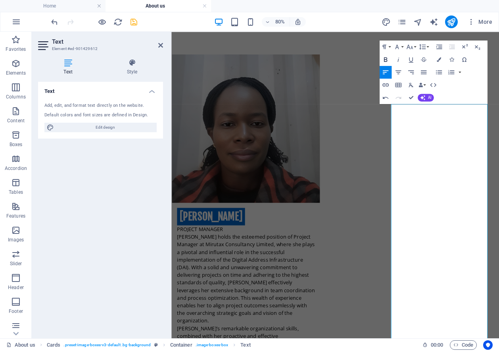
click at [385, 59] on icon "button" at bounding box center [386, 59] width 4 height 4
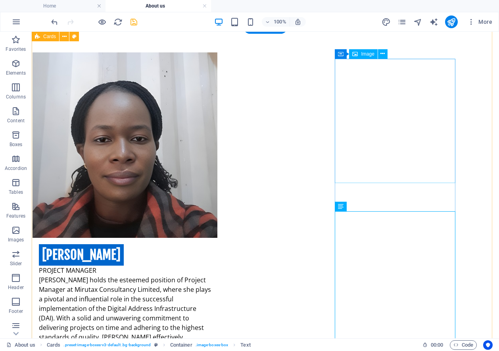
scroll to position [2135, 0]
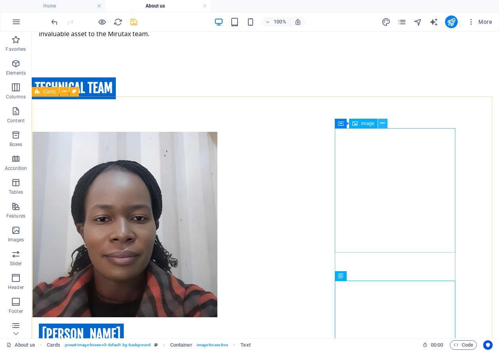
click at [382, 123] on icon at bounding box center [382, 123] width 4 height 8
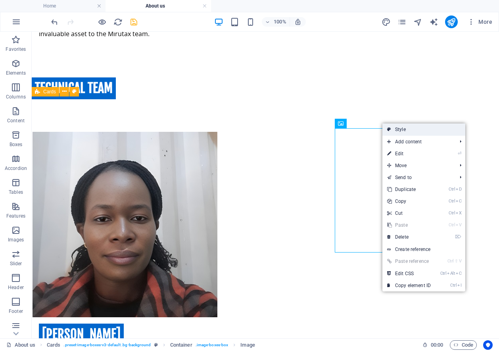
click at [412, 129] on link "Style" at bounding box center [423, 129] width 83 height 12
select select "rem"
select select "preset-image-boxes-v3-default"
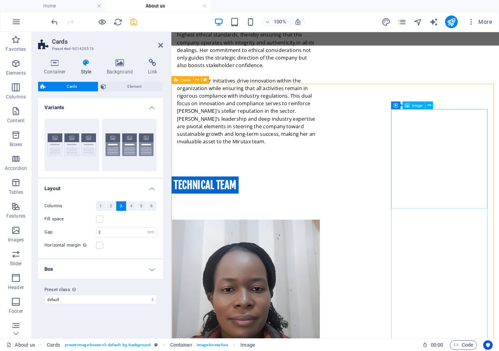
scroll to position [2183, 0]
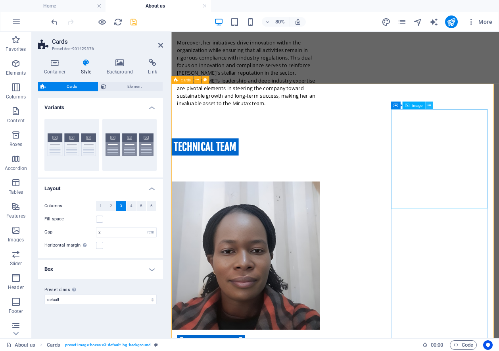
click at [427, 105] on icon at bounding box center [429, 105] width 4 height 7
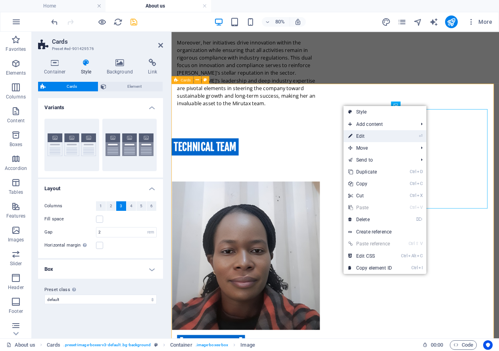
click at [377, 137] on link "⏎ Edit" at bounding box center [369, 136] width 53 height 12
select select "%"
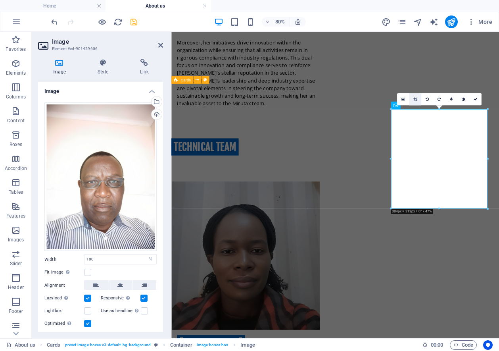
click at [414, 98] on icon at bounding box center [415, 99] width 4 height 4
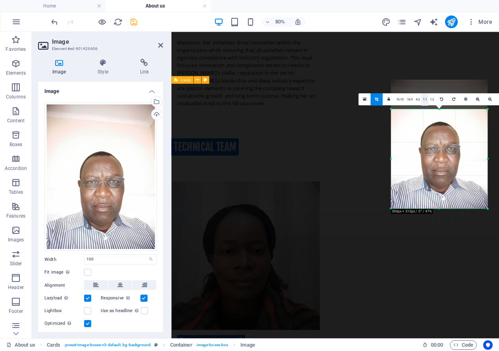
click at [423, 100] on link "1:1" at bounding box center [424, 99] width 7 height 12
click at [457, 135] on div at bounding box center [439, 144] width 96 height 129
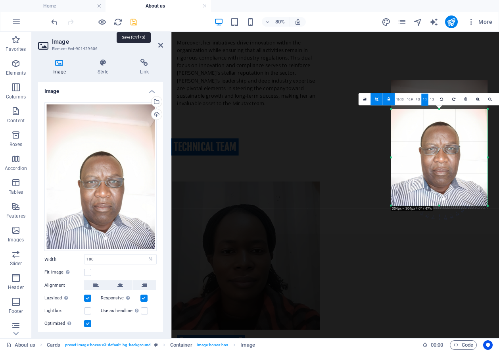
click at [132, 20] on icon "save" at bounding box center [133, 21] width 9 height 9
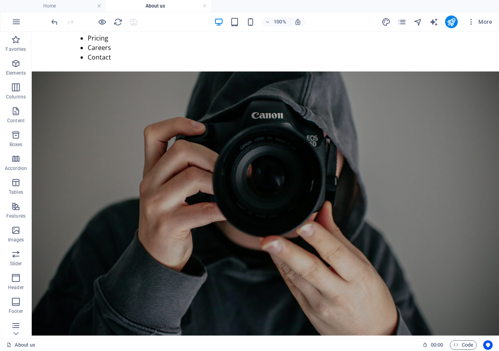
scroll to position [192, 0]
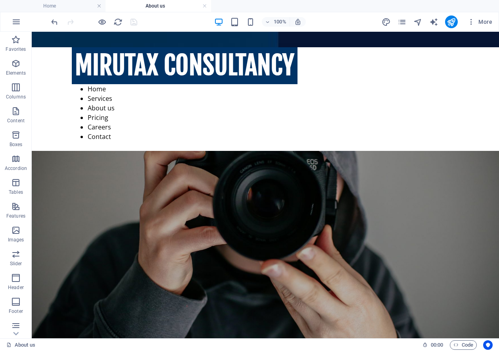
click at [308, 170] on figure at bounding box center [265, 304] width 467 height 306
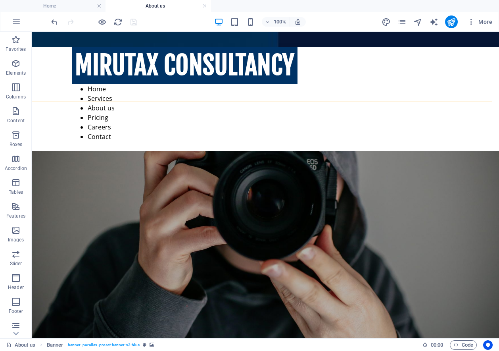
click at [308, 170] on figure at bounding box center [265, 304] width 467 height 306
select select "vh"
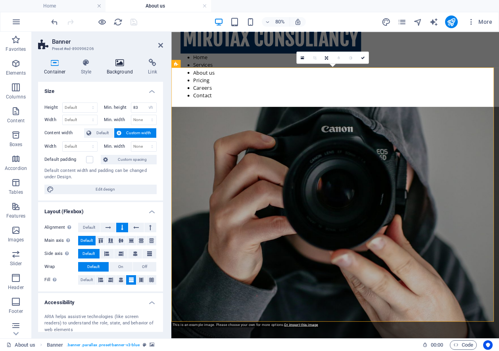
click at [114, 68] on h4 "Background" at bounding box center [122, 67] width 42 height 17
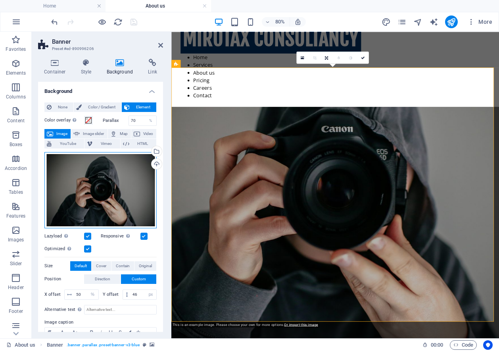
click at [97, 192] on div "Drag files here, click to choose files or select files from Files or our free s…" at bounding box center [100, 190] width 112 height 76
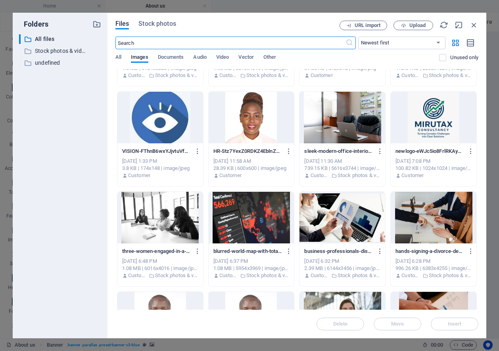
scroll to position [476, 0]
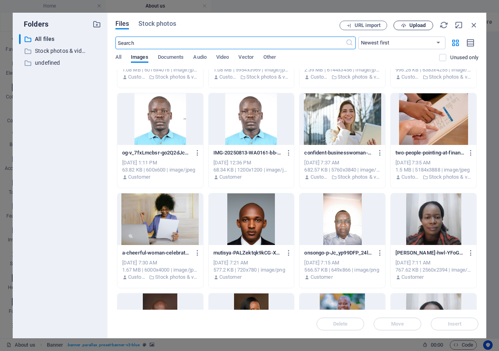
click at [413, 26] on span "Upload" at bounding box center [417, 25] width 16 height 5
click at [149, 23] on span "Stock photos" at bounding box center [156, 24] width 37 height 10
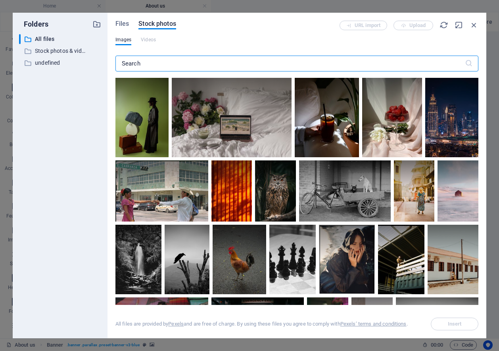
click at [159, 67] on input "text" at bounding box center [289, 64] width 349 height 16
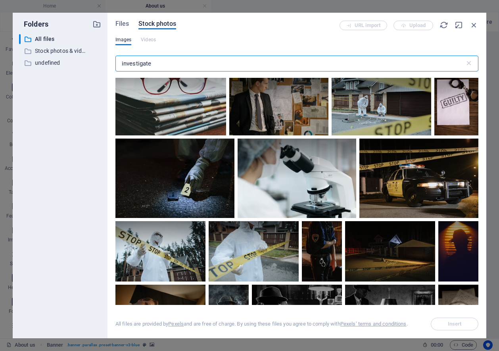
scroll to position [2578, 0]
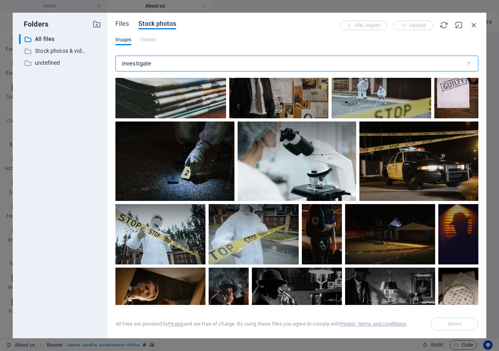
type input "investigate"
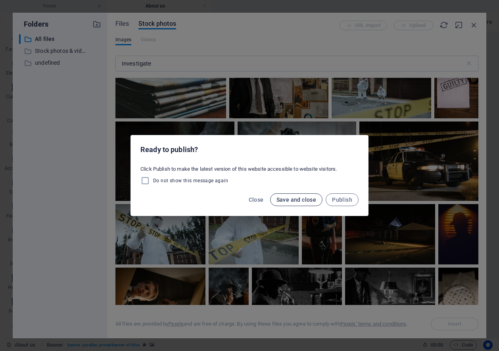
click at [282, 202] on span "Save and close" at bounding box center [296, 199] width 40 height 6
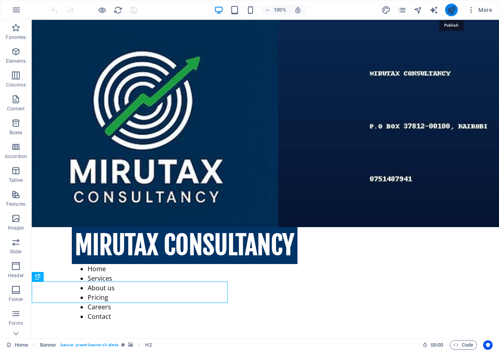
click at [450, 10] on icon "publish" at bounding box center [451, 10] width 9 height 9
